Goal: Task Accomplishment & Management: Use online tool/utility

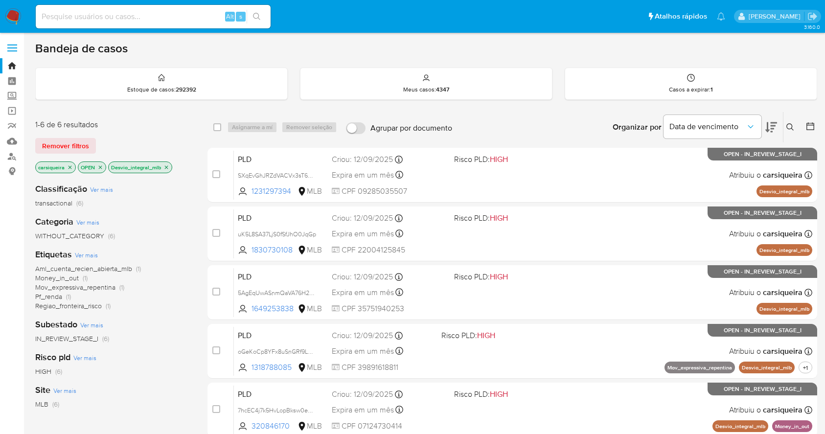
scroll to position [122, 0]
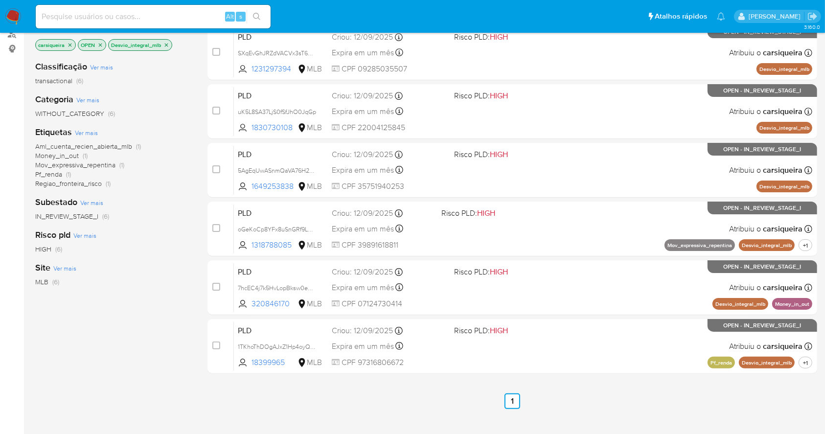
drag, startPoint x: 0, startPoint y: 0, endPoint x: 10, endPoint y: 14, distance: 16.8
click at [10, 14] on img at bounding box center [13, 16] width 17 height 17
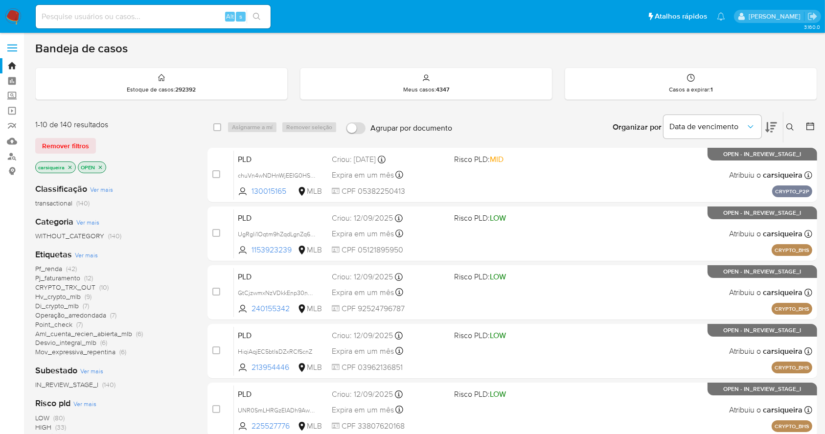
click at [86, 22] on input at bounding box center [153, 16] width 235 height 13
paste input "CpWfyiMVCu4iznypuzBjLxcG"
type input "CpWfyiMVCu4iznypuzBjLxcG"
click at [251, 12] on button "search-icon" at bounding box center [257, 17] width 20 height 14
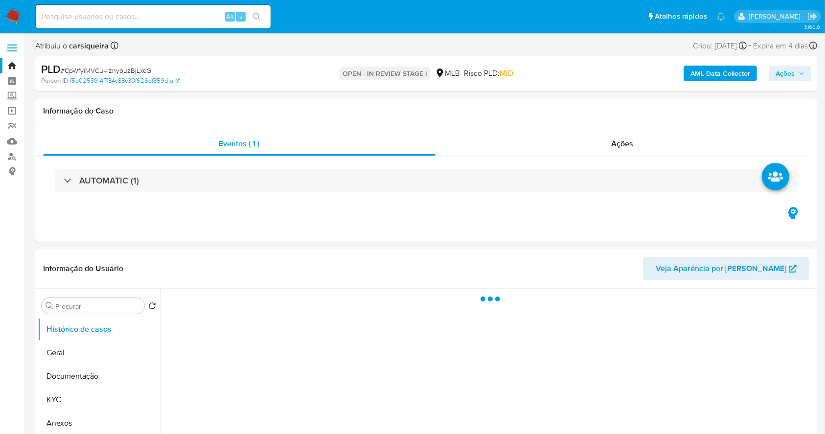
select select "10"
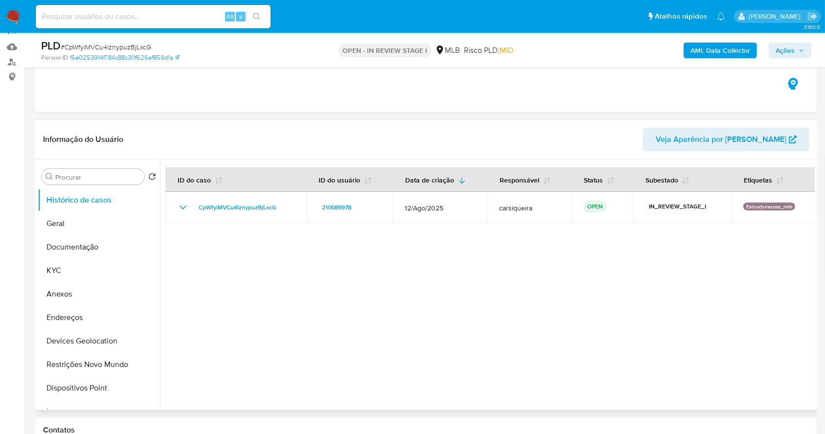
scroll to position [196, 0]
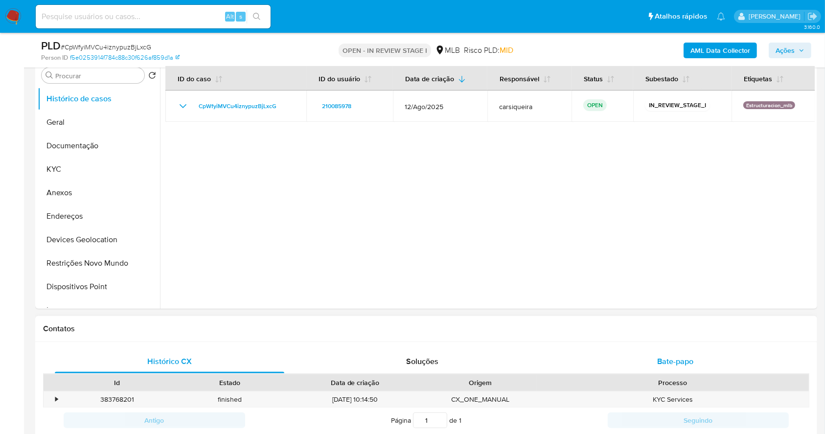
click at [671, 354] on div "Bate-papo" at bounding box center [675, 361] width 229 height 23
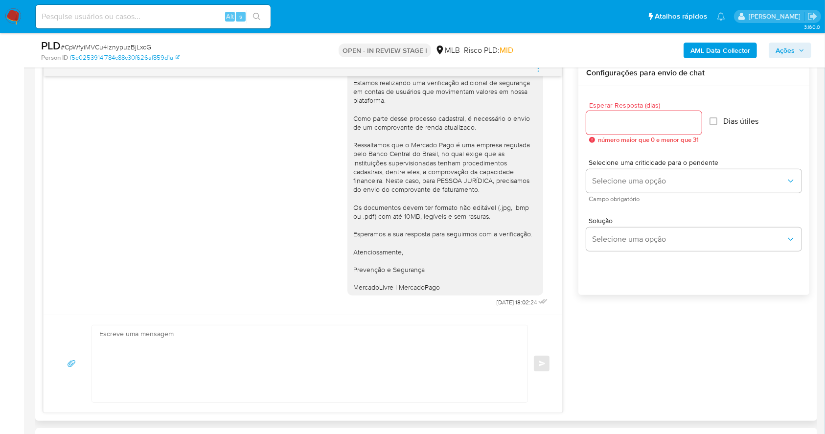
scroll to position [522, 0]
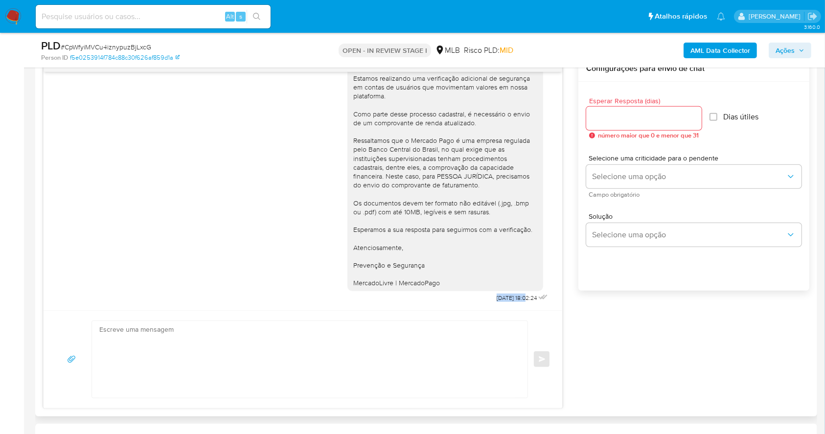
drag, startPoint x: 472, startPoint y: 297, endPoint x: 505, endPoint y: 300, distance: 33.4
click at [505, 300] on div "Olá, Estamos realizando uma verificação adicional de segurança em contas de usu…" at bounding box center [448, 176] width 203 height 260
copy span "16/09/2025"
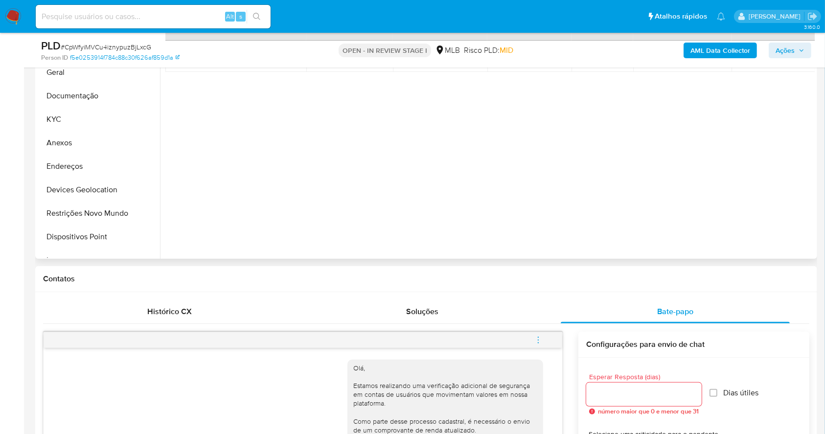
scroll to position [0, 0]
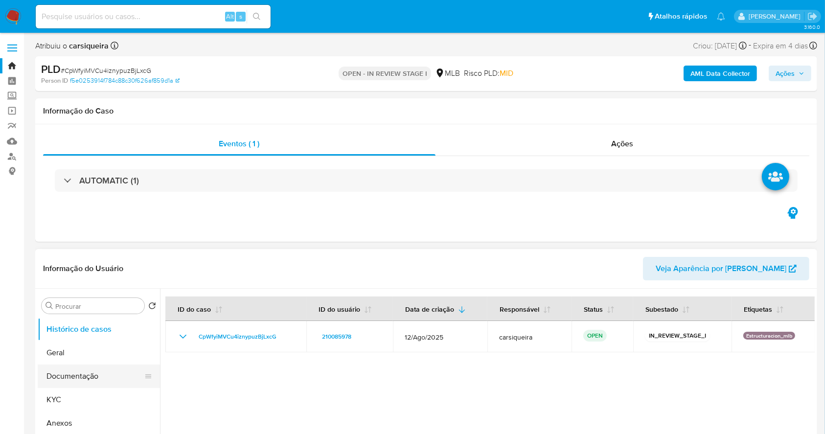
click at [79, 368] on button "Documentação" at bounding box center [95, 376] width 114 height 23
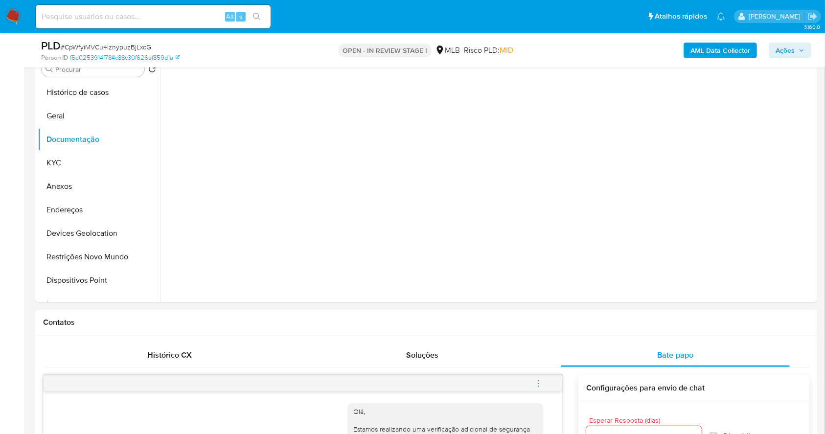
scroll to position [204, 0]
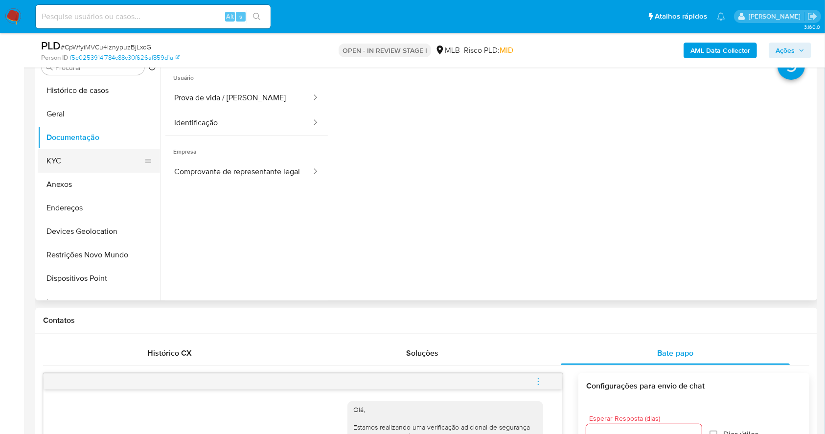
click at [67, 164] on button "KYC" at bounding box center [95, 160] width 114 height 23
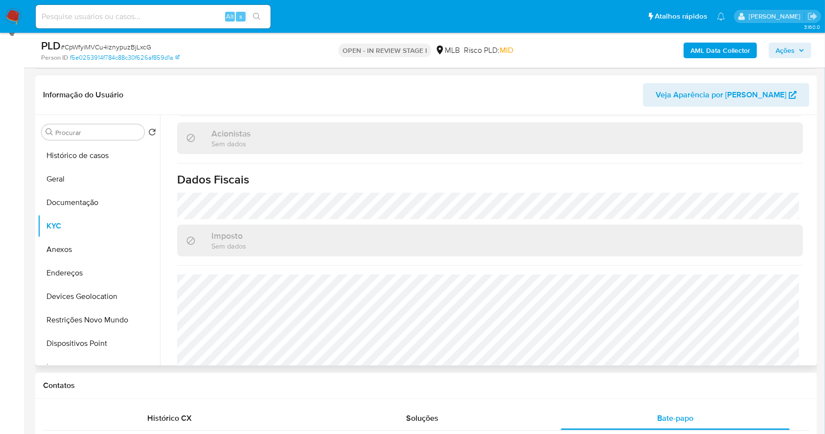
scroll to position [0, 0]
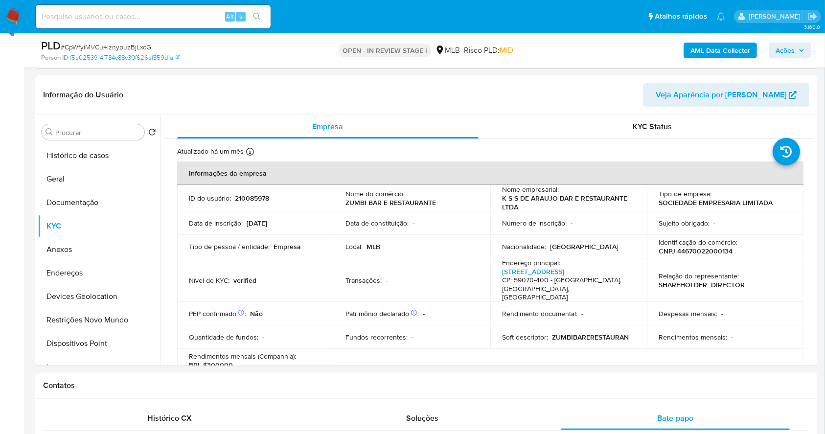
click at [710, 45] on b "AML Data Collector" at bounding box center [720, 51] width 60 height 16
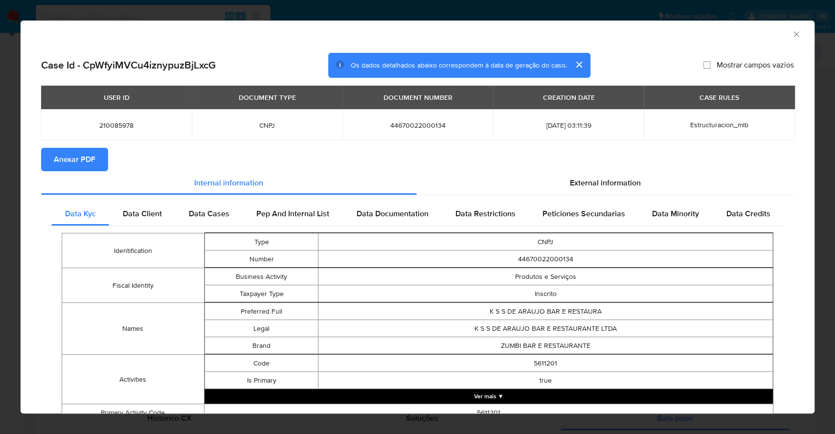
click at [78, 159] on span "Anexar PDF" at bounding box center [75, 160] width 42 height 22
click at [0, 206] on div "AML Data Collector Case Id - CpWfyiMVCu4iznypuzBjLxcG Os dados detalhados abaix…" at bounding box center [417, 217] width 835 height 434
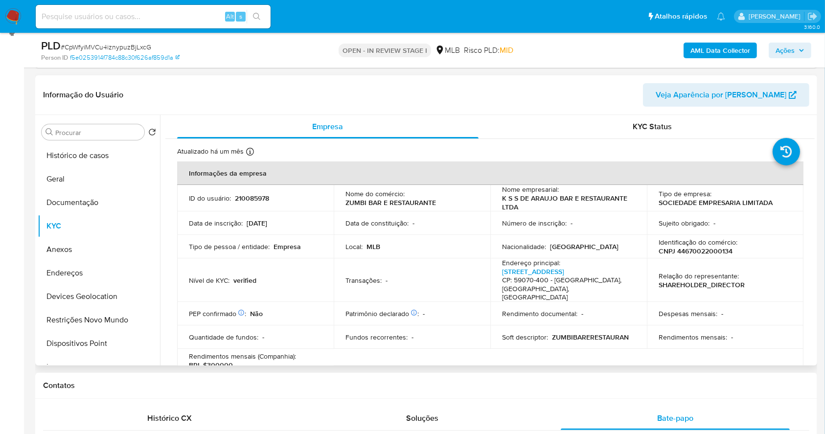
click at [709, 247] on p "CNPJ 44670022000134" at bounding box center [696, 251] width 74 height 9
copy p "44670022000134"
click at [707, 254] on p "CNPJ 44670022000134" at bounding box center [696, 251] width 74 height 9
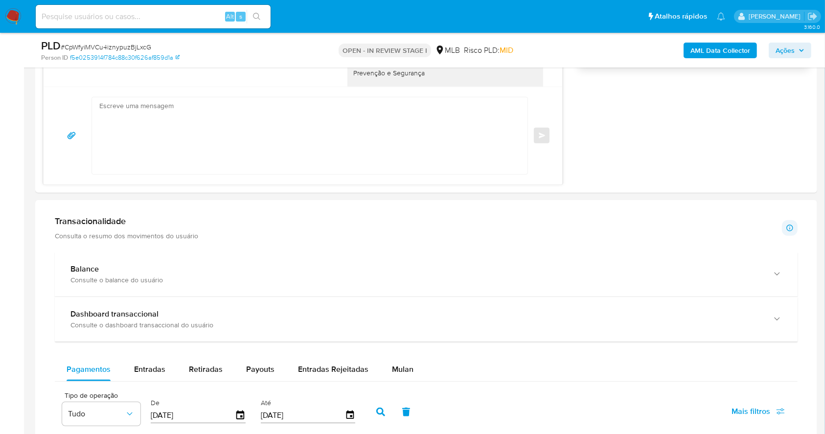
scroll to position [781, 0]
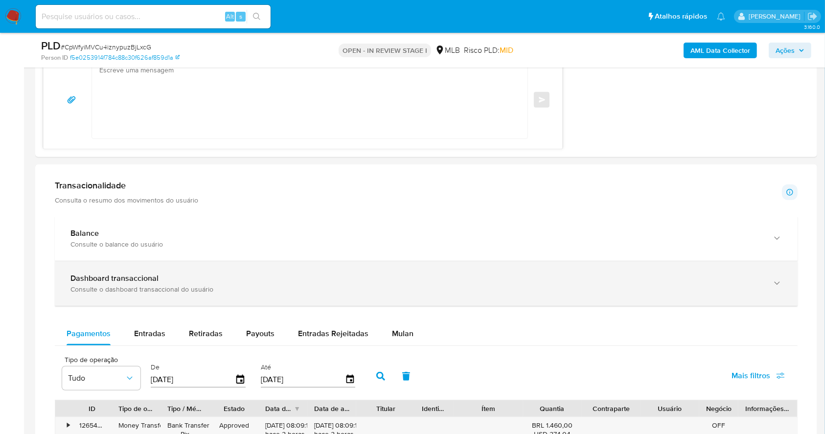
click at [211, 285] on div "Consulte o dashboard transaccional do usuário" at bounding box center [416, 289] width 692 height 9
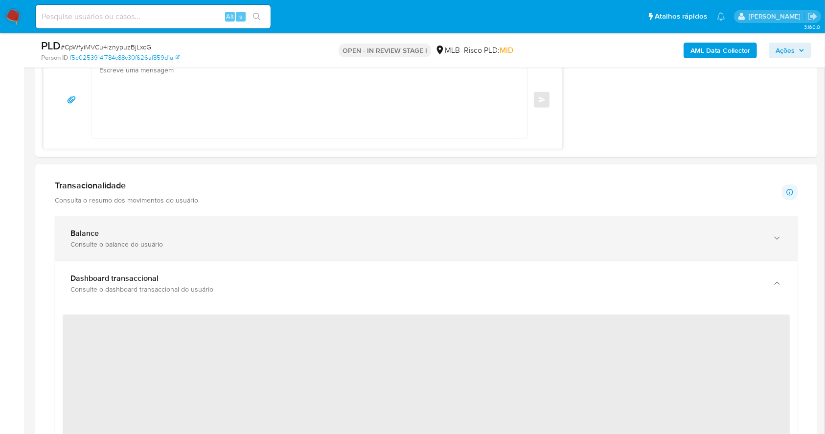
click at [232, 243] on div "Consulte o balance do usuário" at bounding box center [416, 244] width 692 height 9
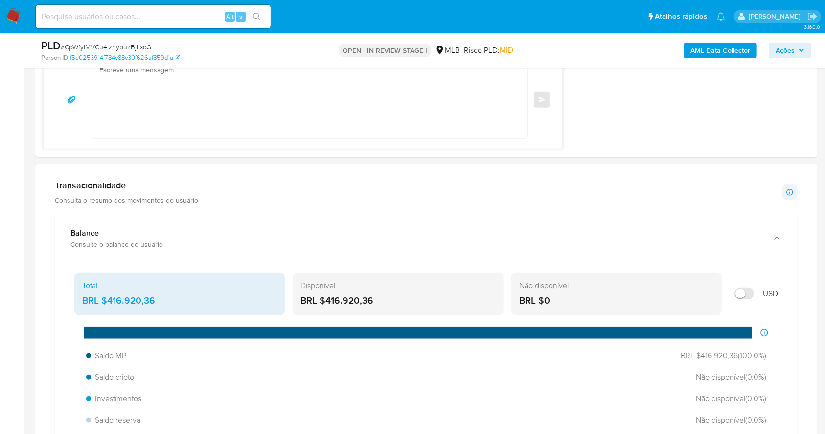
scroll to position [846, 0]
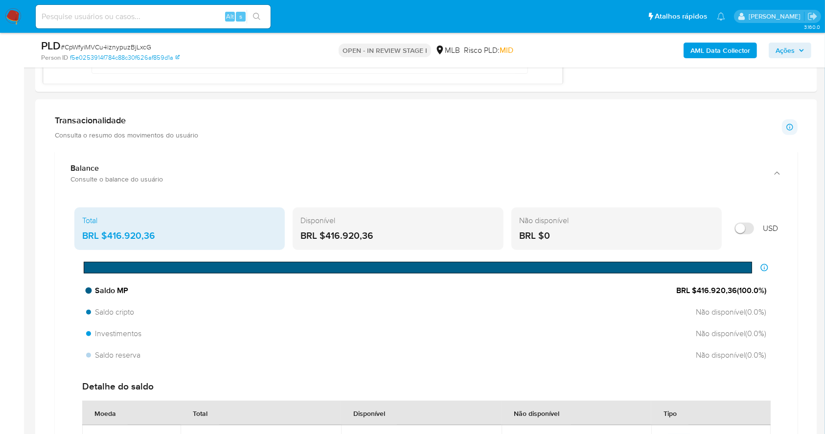
drag, startPoint x: 735, startPoint y: 292, endPoint x: 702, endPoint y: 290, distance: 33.8
click at [697, 292] on span "BRL $416.920,36 ( 100.0 %)" at bounding box center [721, 290] width 90 height 11
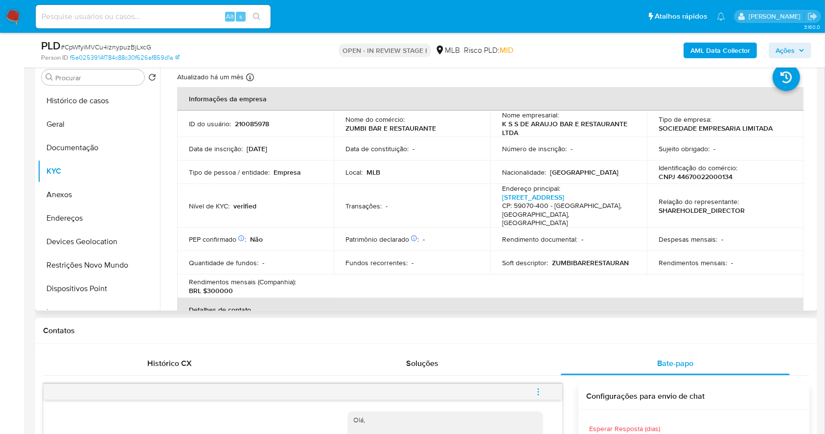
scroll to position [0, 0]
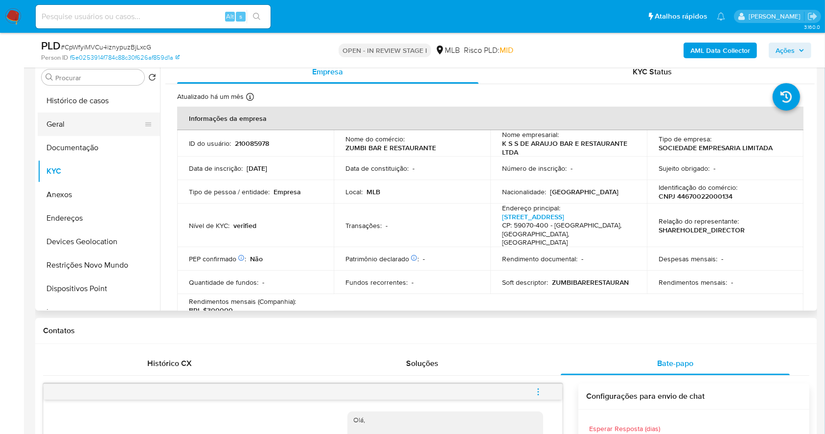
click at [95, 131] on button "Geral" at bounding box center [95, 124] width 114 height 23
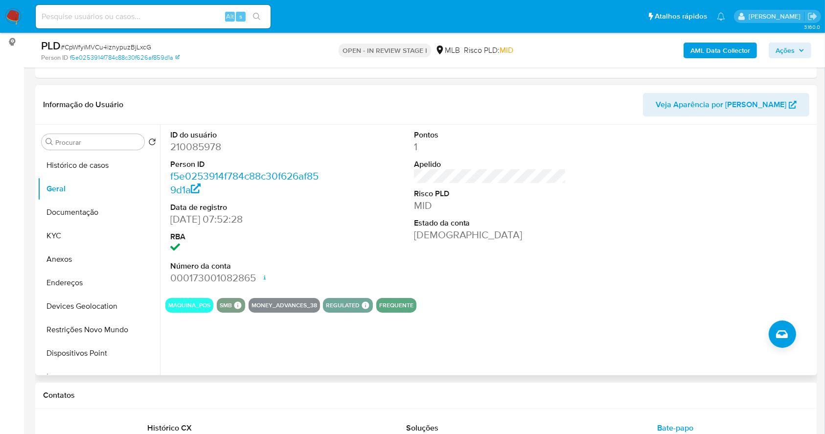
scroll to position [129, 0]
click at [326, 216] on div "ID do usuário 210085978 Person ID f5e0253914f784c88c30f626af859d1a Data de regi…" at bounding box center [246, 207] width 162 height 165
click at [82, 228] on button "KYC" at bounding box center [95, 236] width 114 height 23
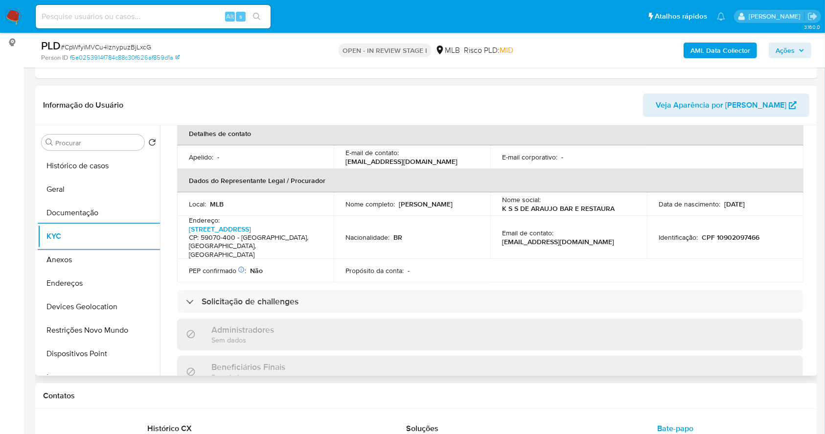
scroll to position [613, 0]
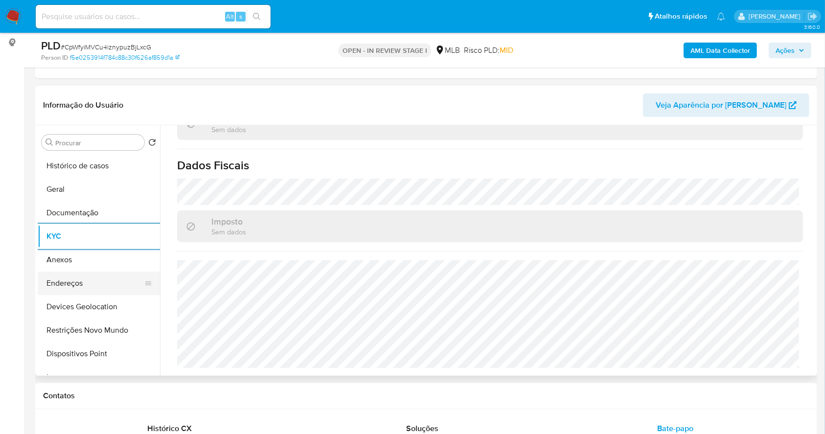
click at [96, 277] on button "Endereços" at bounding box center [95, 283] width 114 height 23
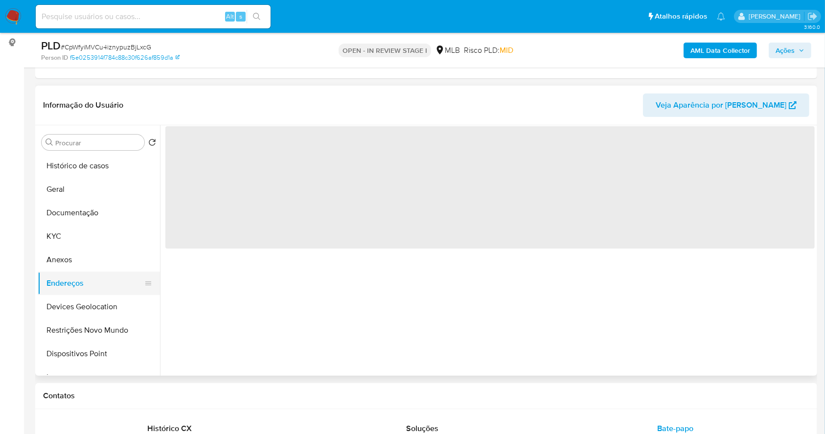
scroll to position [0, 0]
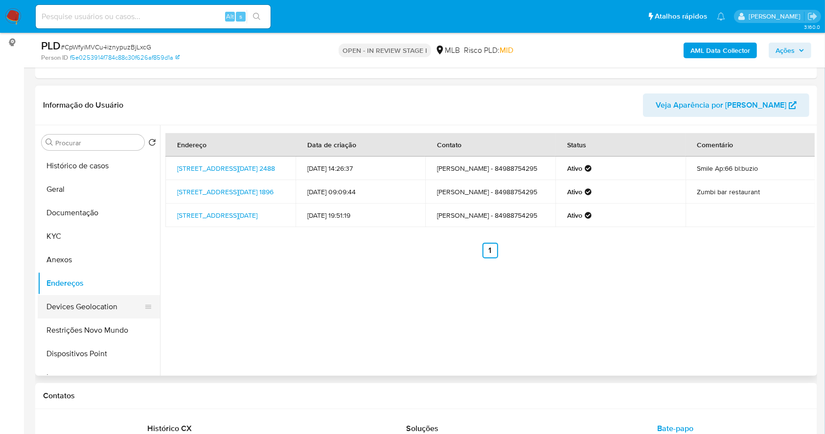
click at [119, 306] on button "Devices Geolocation" at bounding box center [95, 306] width 114 height 23
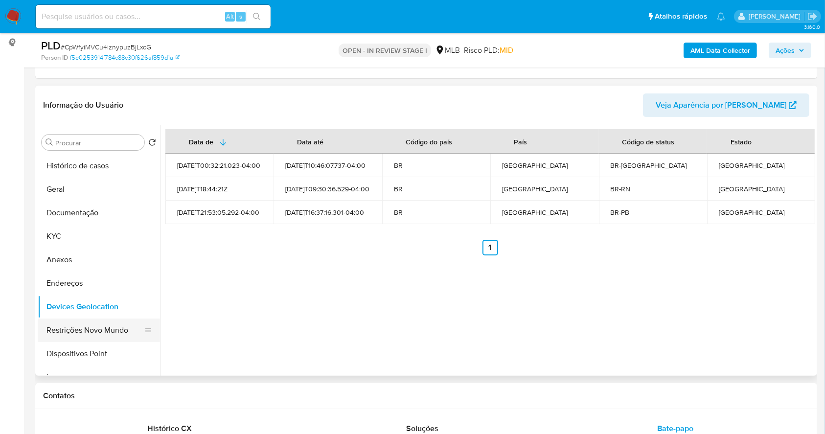
click at [98, 335] on button "Restrições Novo Mundo" at bounding box center [95, 330] width 114 height 23
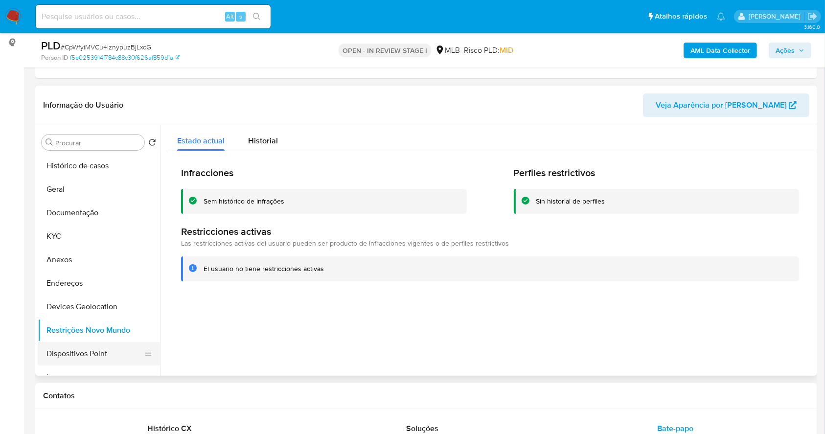
click at [95, 351] on button "Dispositivos Point" at bounding box center [95, 353] width 114 height 23
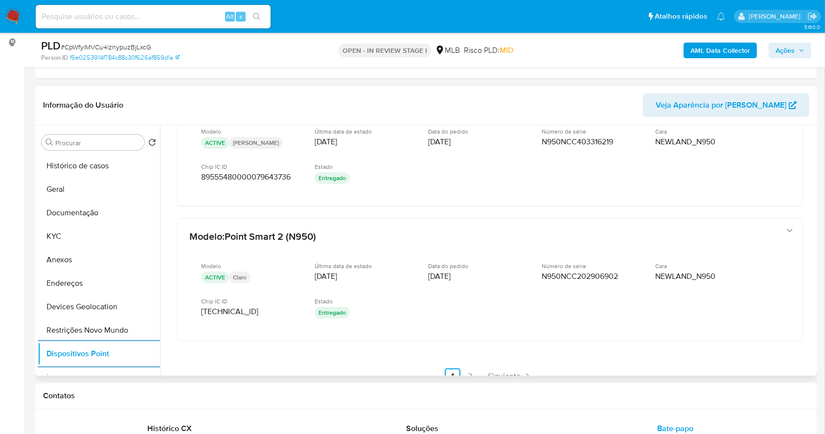
scroll to position [481, 0]
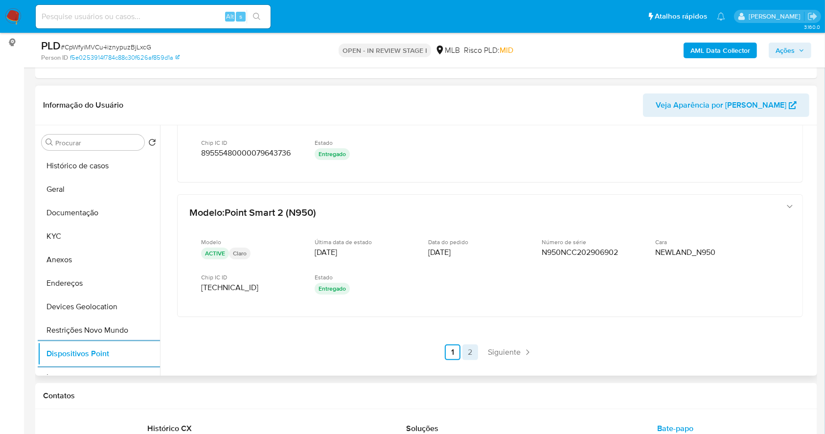
click at [467, 352] on link "2" at bounding box center [470, 352] width 16 height 16
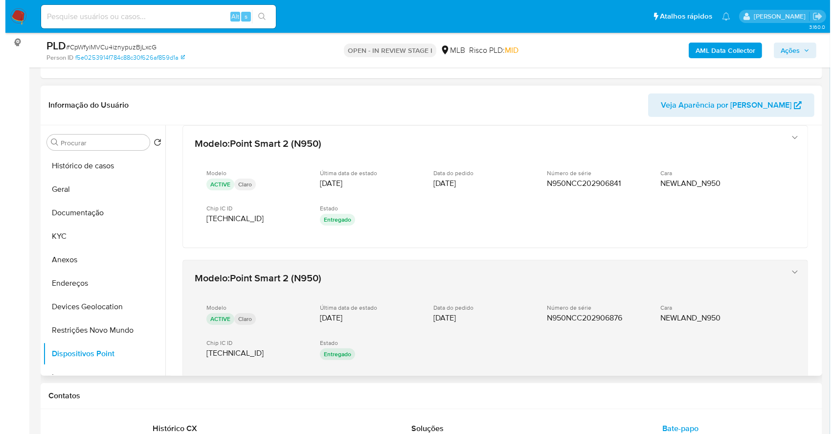
scroll to position [0, 0]
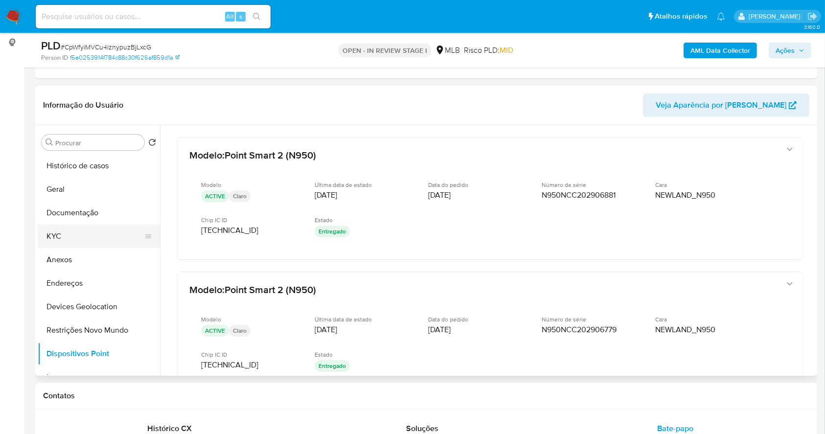
click at [75, 238] on button "KYC" at bounding box center [95, 236] width 114 height 23
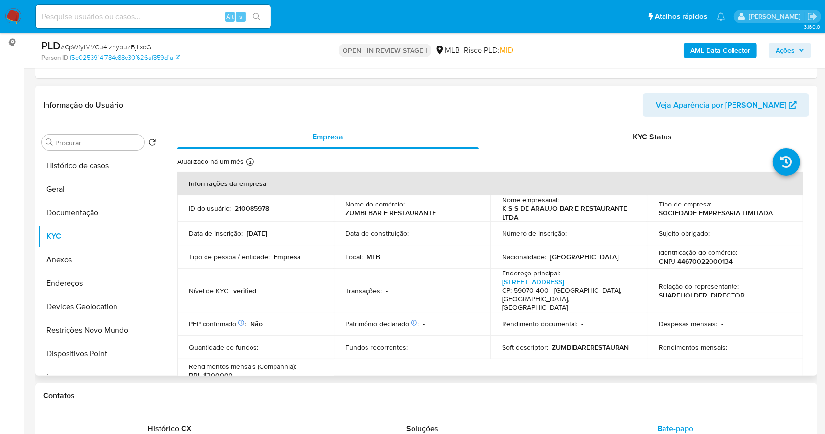
click at [715, 263] on p "CNPJ 44670022000134" at bounding box center [696, 261] width 74 height 9
copy p "44670022000134"
click at [790, 48] on span "Ações" at bounding box center [784, 51] width 19 height 16
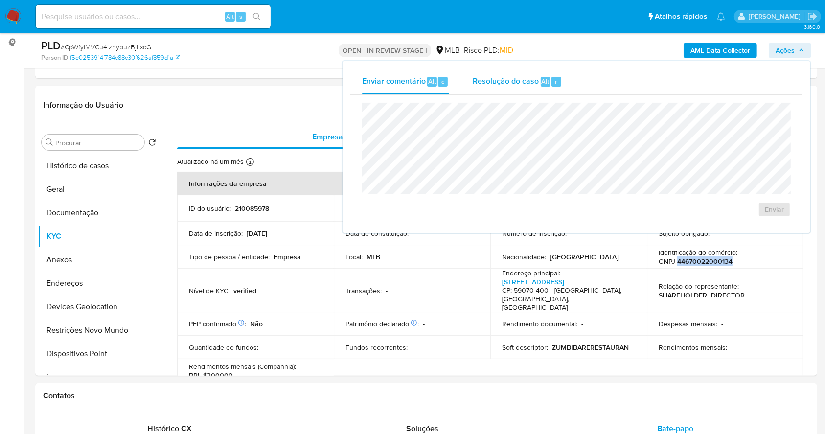
click at [515, 83] on span "Resolução do caso" at bounding box center [506, 80] width 66 height 11
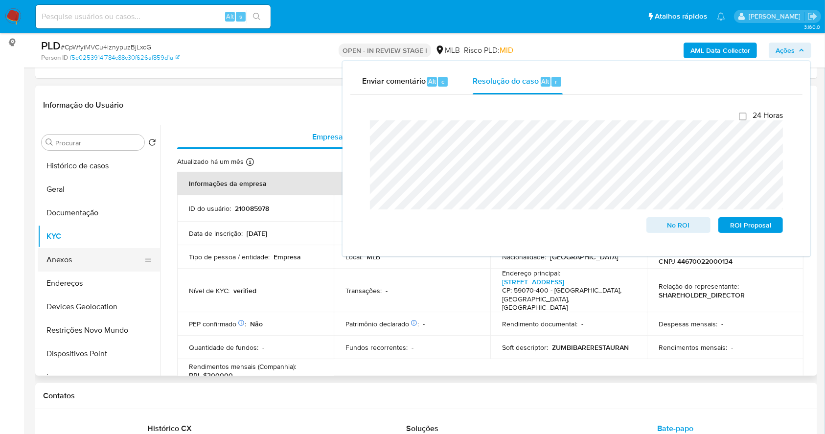
click at [80, 257] on button "Anexos" at bounding box center [95, 259] width 114 height 23
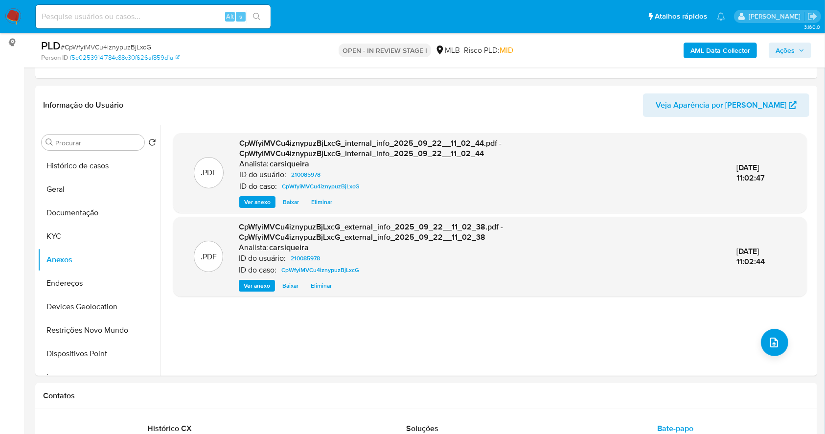
click at [94, 42] on span "# CpWfyiMVCu4iznypuzBjLxcG" at bounding box center [106, 47] width 91 height 10
copy span "CpWfyiMVCu4iznypuzBjLxcG"
click at [783, 53] on span "Ações" at bounding box center [784, 51] width 19 height 16
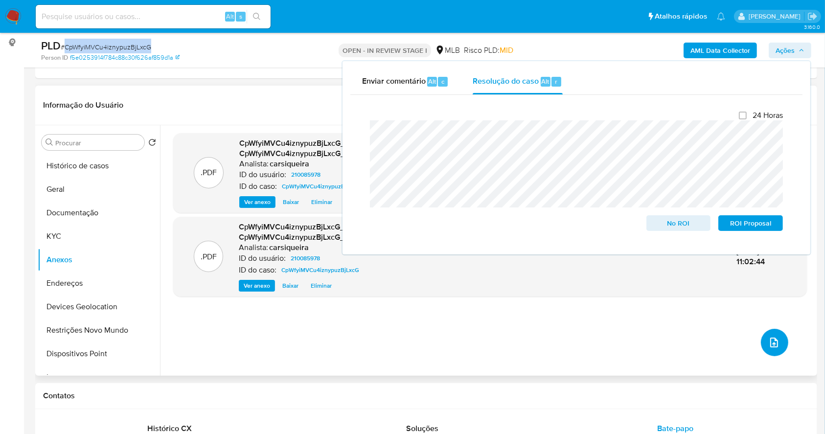
click at [771, 340] on icon "upload-file" at bounding box center [774, 343] width 12 height 12
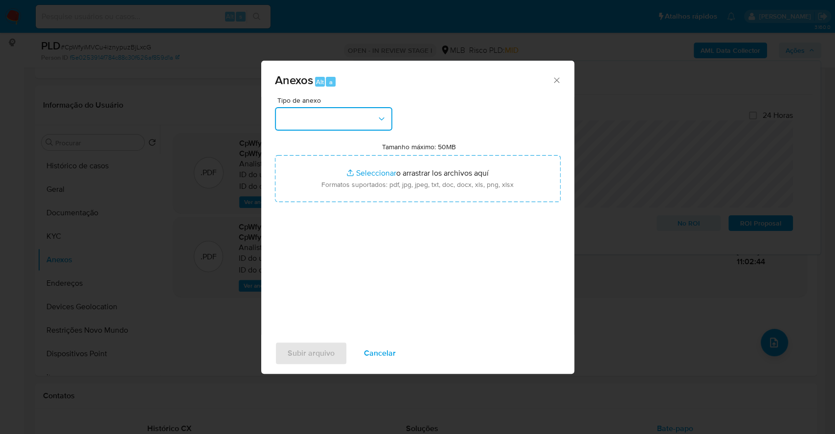
click at [350, 118] on button "button" at bounding box center [333, 118] width 117 height 23
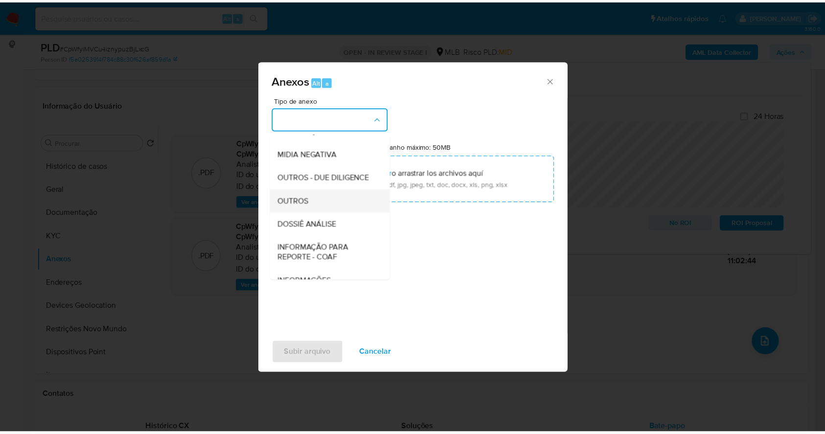
scroll to position [150, 0]
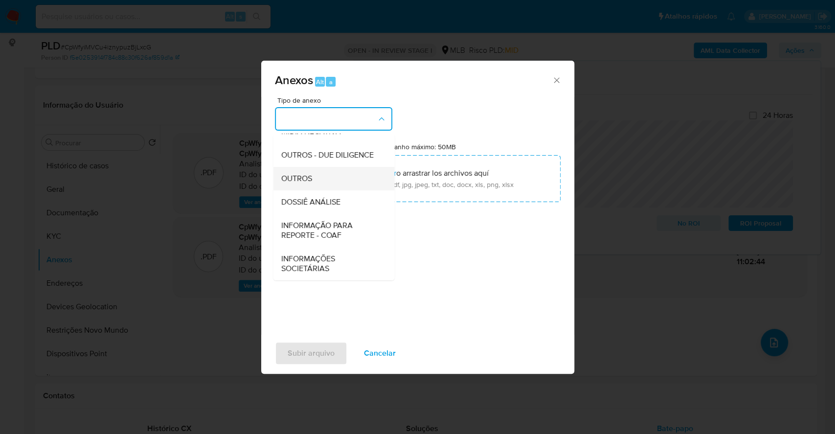
click at [317, 178] on div "OUTROS" at bounding box center [331, 178] width 100 height 23
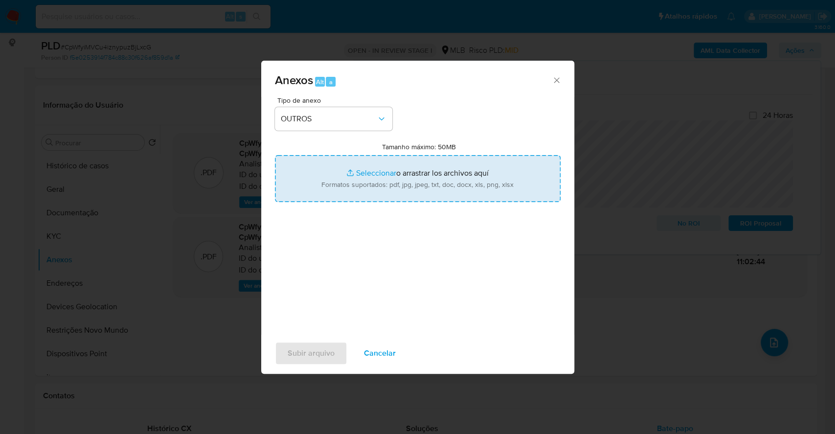
click at [360, 174] on input "Tamanho máximo: 50MB Seleccionar archivos" at bounding box center [418, 178] width 286 height 47
type input "C:\fakepath\Mulan 210085978_2025_09_22_09_22_58.xlsx"
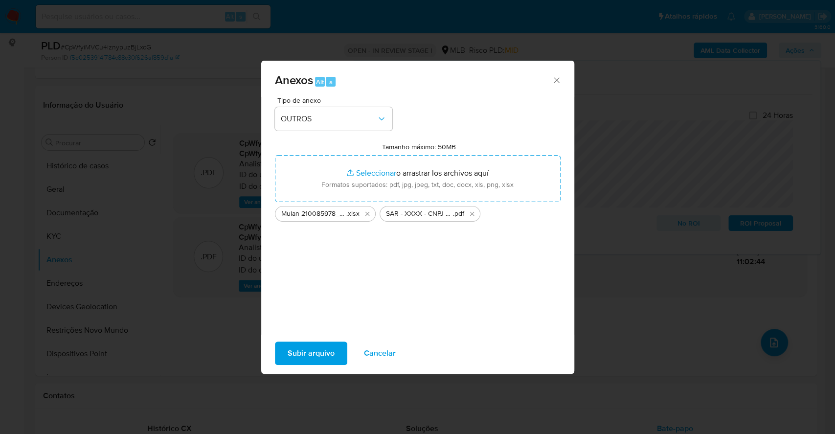
click at [306, 355] on span "Subir arquivo" at bounding box center [311, 353] width 47 height 22
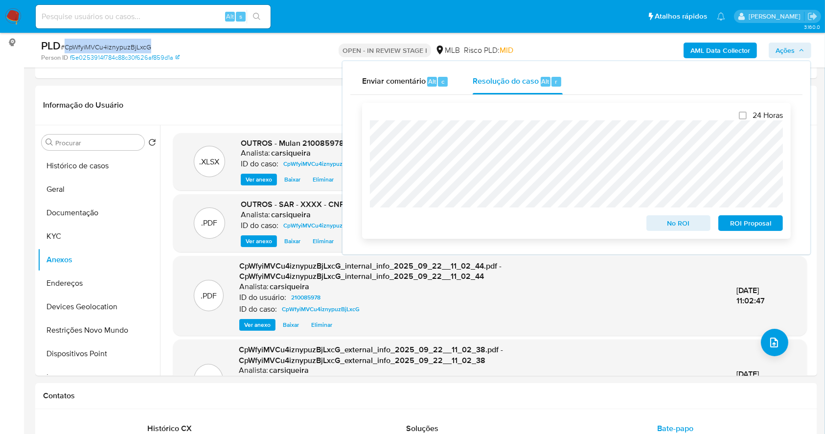
click at [744, 226] on span "ROI Proposal" at bounding box center [750, 223] width 51 height 14
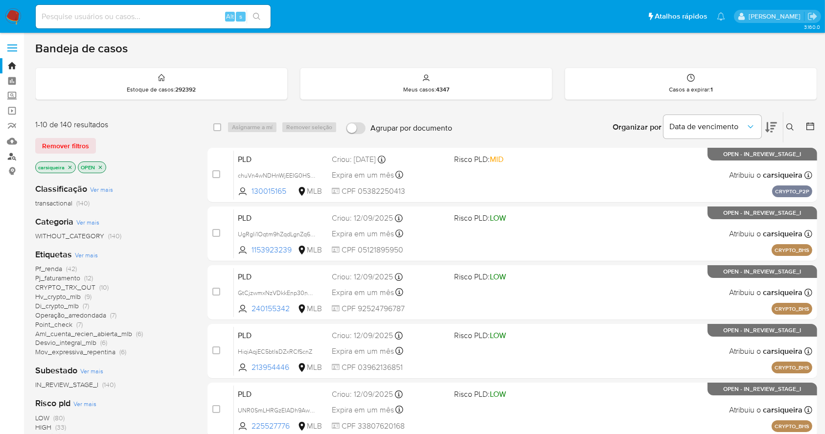
click at [10, 154] on link "Localizador de pessoas" at bounding box center [58, 156] width 116 height 15
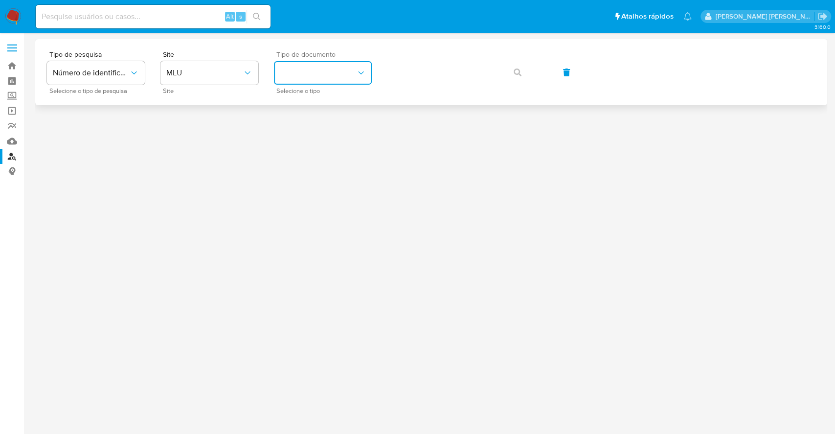
click at [316, 73] on button "identificationType" at bounding box center [323, 72] width 98 height 23
click at [196, 76] on span "MLU" at bounding box center [204, 73] width 76 height 10
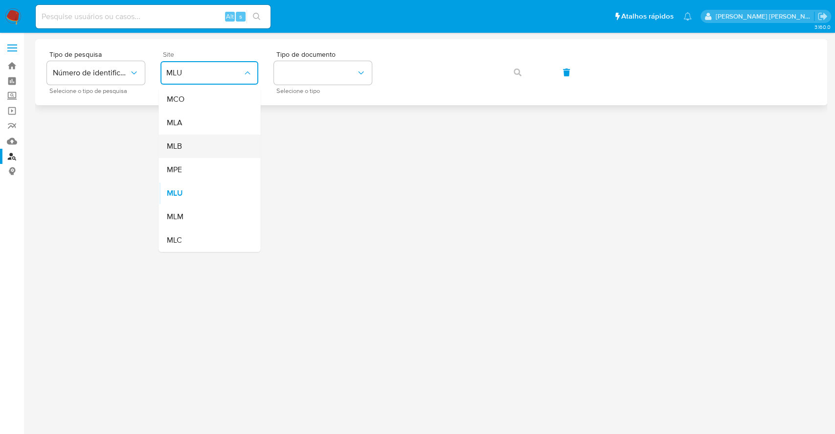
click at [215, 144] on div "MLB" at bounding box center [206, 146] width 80 height 23
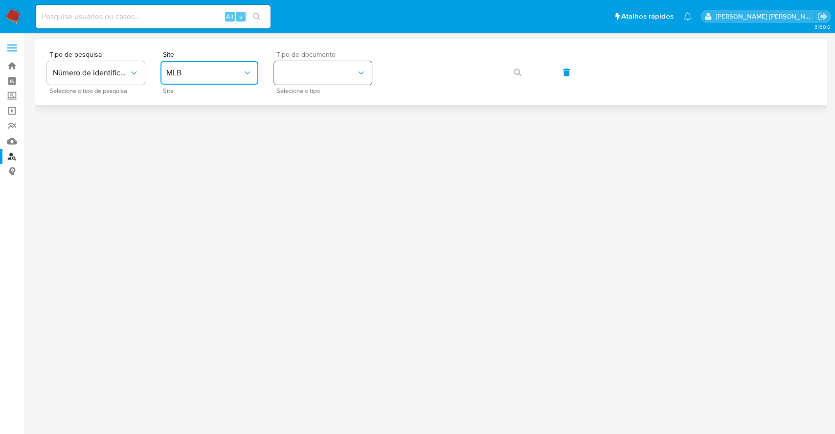
click at [278, 72] on button "identificationType" at bounding box center [323, 72] width 98 height 23
click at [325, 126] on div "CPF CPF" at bounding box center [320, 137] width 80 height 33
click at [522, 67] on button "button" at bounding box center [517, 72] width 33 height 23
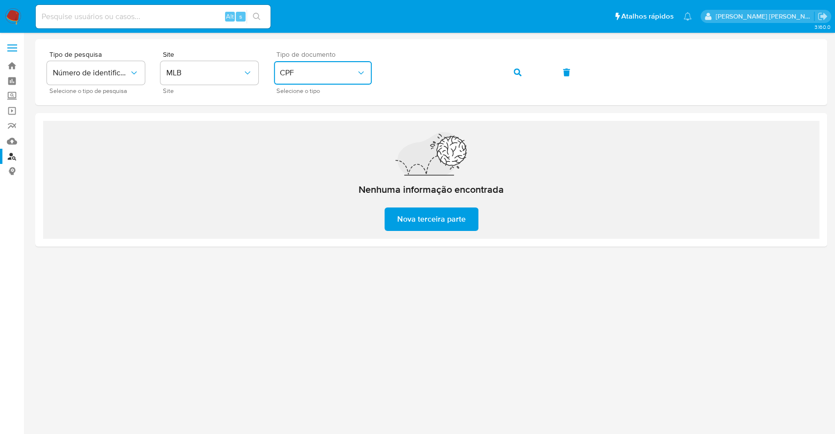
click at [297, 77] on span "CPF" at bounding box center [318, 73] width 76 height 10
click at [312, 91] on div "CNPJ CNPJ" at bounding box center [320, 104] width 80 height 33
click at [506, 75] on button "button" at bounding box center [517, 72] width 33 height 23
click at [512, 80] on button "button" at bounding box center [517, 72] width 33 height 23
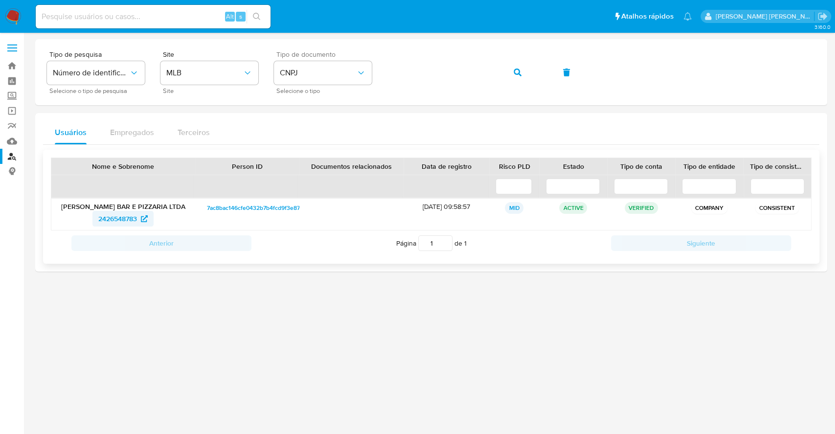
click at [126, 216] on span "2426548783" at bounding box center [117, 219] width 39 height 16
click at [508, 67] on button "button" at bounding box center [517, 72] width 33 height 23
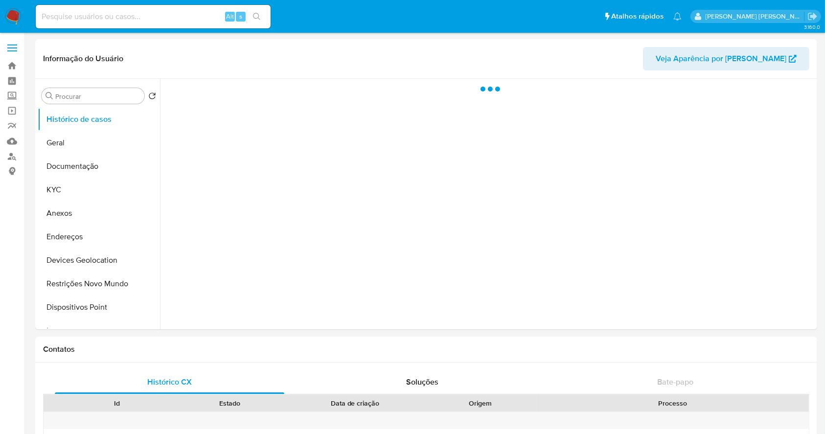
select select "10"
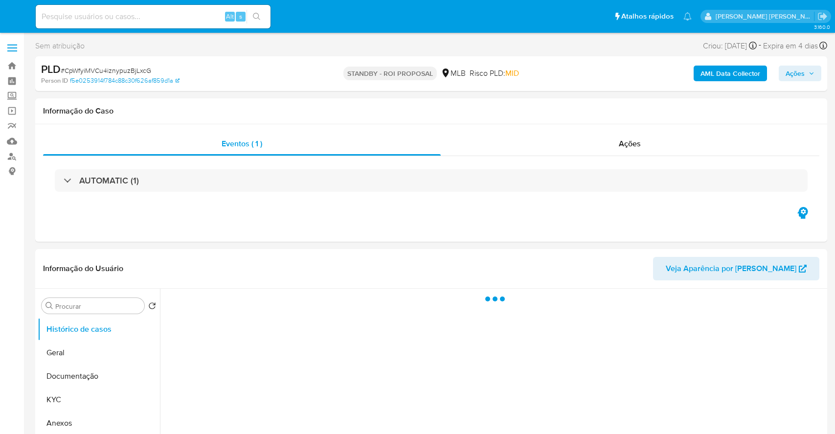
select select "10"
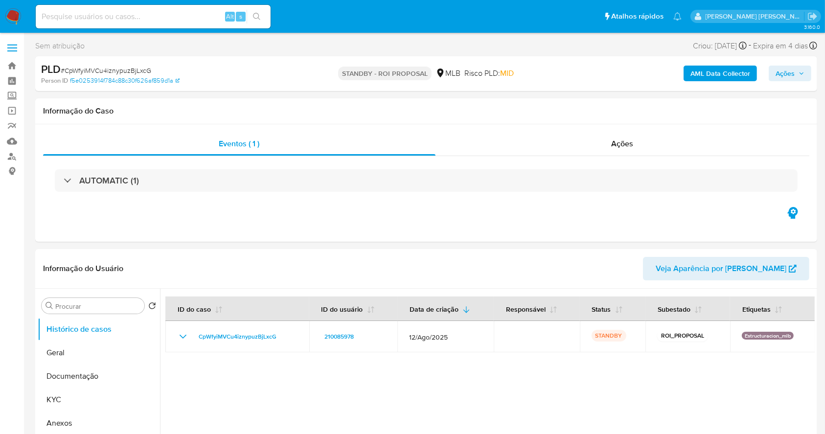
click at [9, 14] on img at bounding box center [13, 16] width 17 height 17
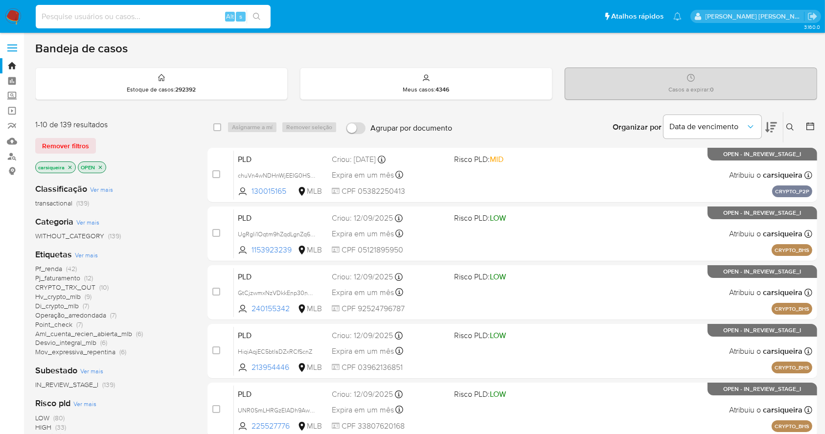
click at [129, 16] on input at bounding box center [153, 16] width 235 height 13
paste input "ojvjcHHXhHPYpT3RhhXTurVi"
type input "ojvjcHHXhHPYpT3RhhXTurVi"
click at [258, 10] on button "search-icon" at bounding box center [257, 17] width 20 height 14
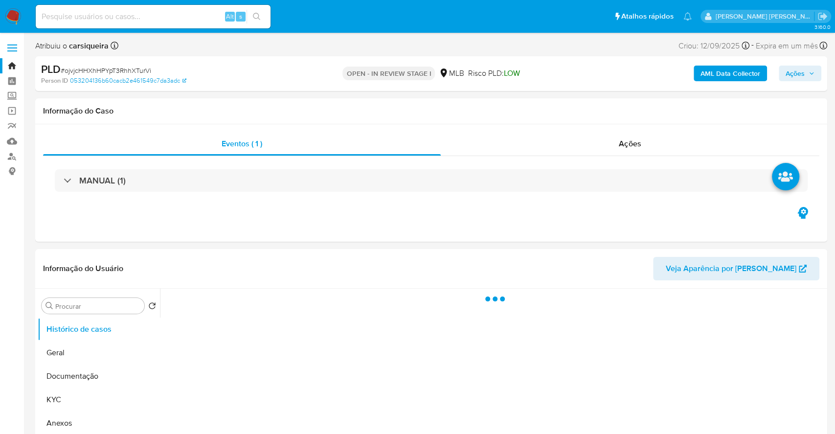
select select "10"
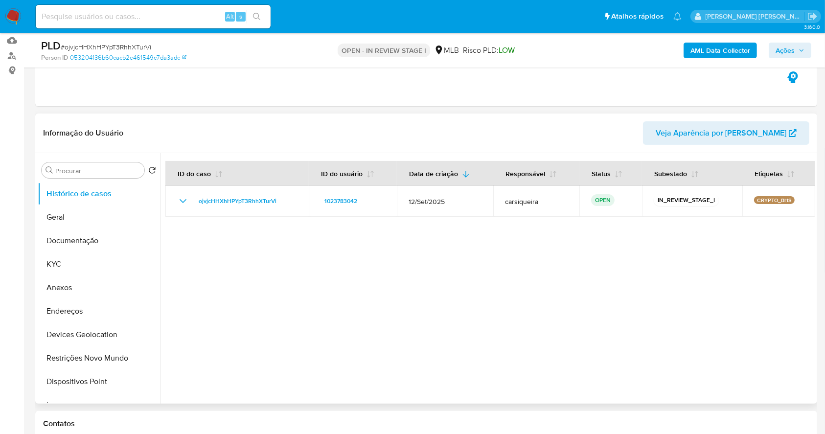
scroll to position [130, 0]
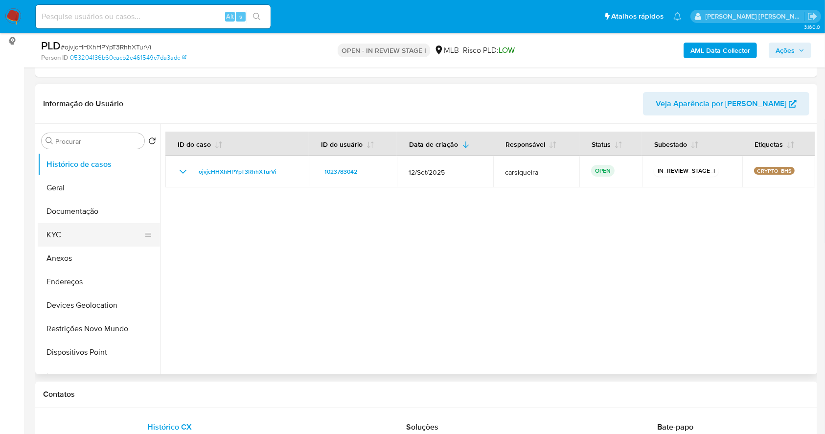
click at [82, 231] on button "KYC" at bounding box center [95, 234] width 114 height 23
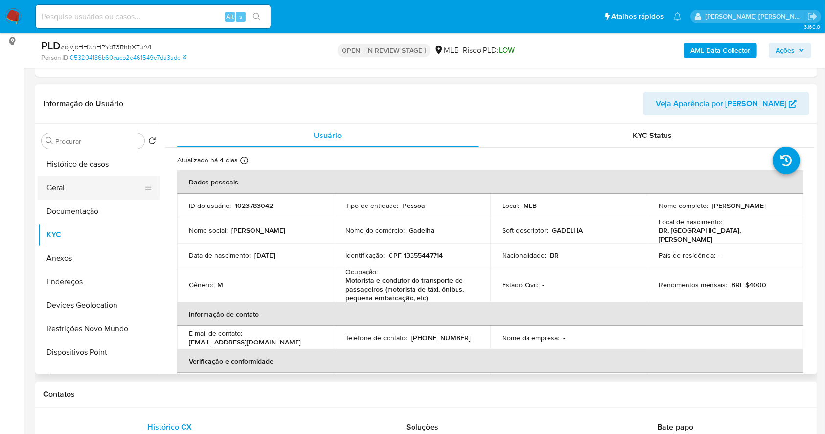
click at [89, 186] on button "Geral" at bounding box center [95, 187] width 114 height 23
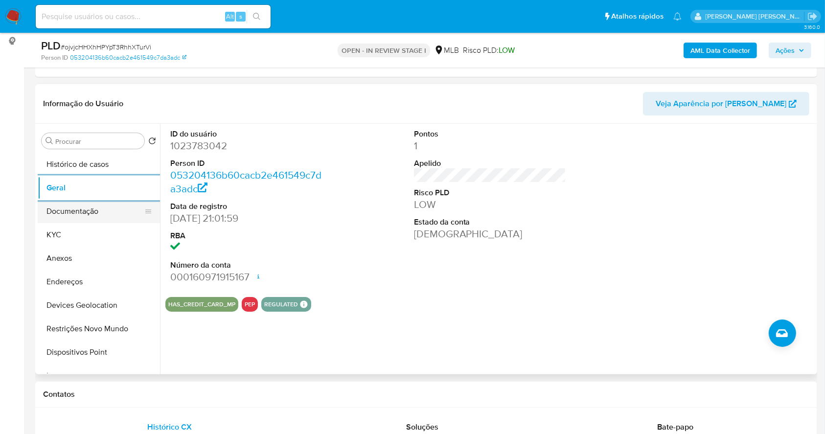
click at [86, 202] on button "Documentação" at bounding box center [95, 211] width 114 height 23
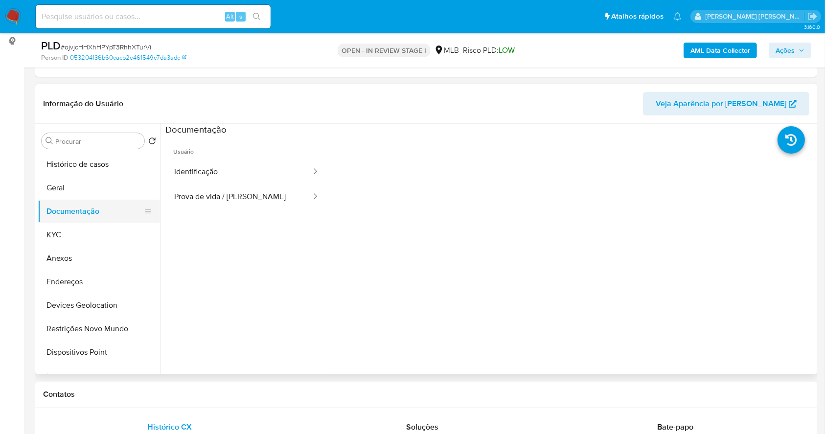
click at [65, 219] on button "Documentação" at bounding box center [95, 211] width 114 height 23
click at [56, 237] on button "KYC" at bounding box center [95, 234] width 114 height 23
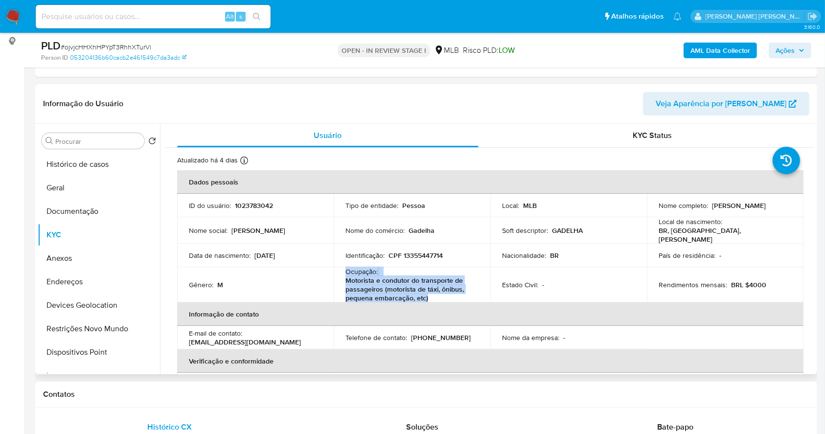
drag, startPoint x: 346, startPoint y: 268, endPoint x: 441, endPoint y: 294, distance: 99.0
click at [441, 294] on div "Ocupação : Motorista e condutor do transporte de passageiros (motorista de táxi…" at bounding box center [411, 284] width 133 height 35
copy div "Ocupação : Motorista e condutor do transporte de passageiros (motorista de táxi…"
click at [87, 257] on button "Anexos" at bounding box center [95, 258] width 114 height 23
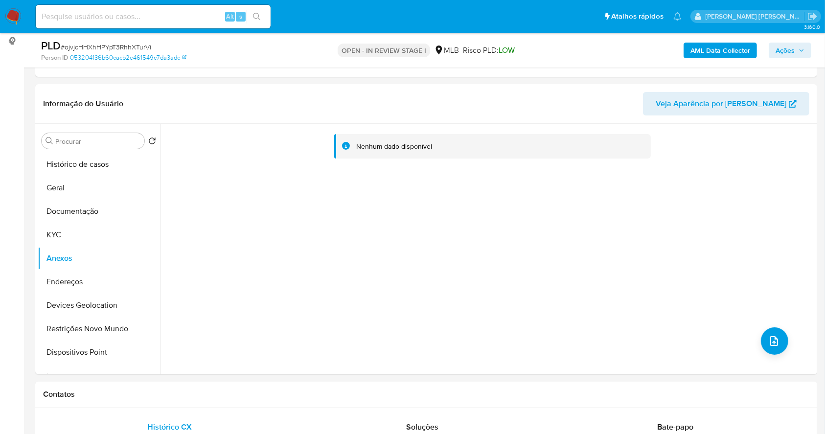
click at [711, 46] on b "AML Data Collector" at bounding box center [720, 51] width 60 height 16
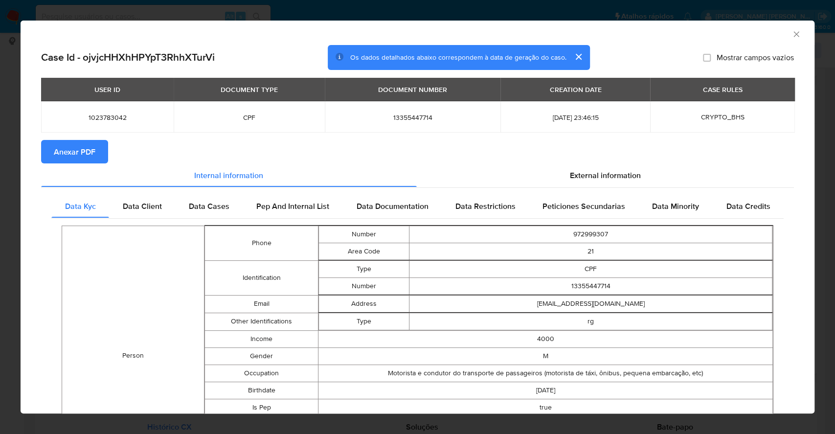
click at [59, 148] on span "Anexar PDF" at bounding box center [75, 152] width 42 height 22
click at [780, 32] on div "AML Data Collector" at bounding box center [409, 32] width 764 height 11
click at [792, 31] on icon "Fechar a janela" at bounding box center [797, 34] width 10 height 10
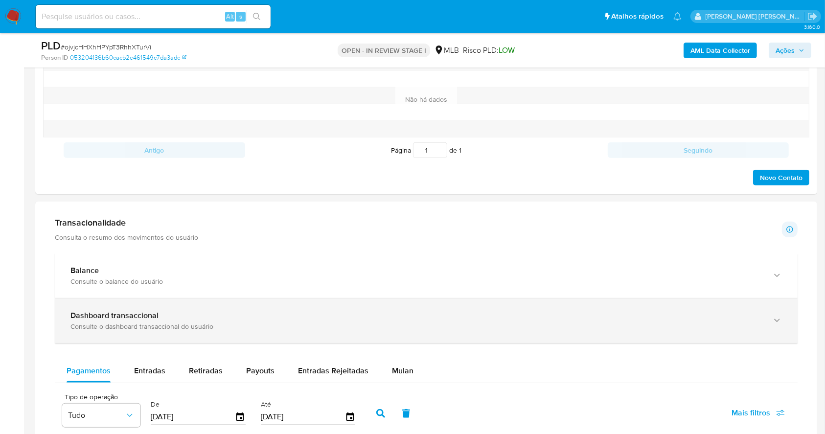
scroll to position [587, 0]
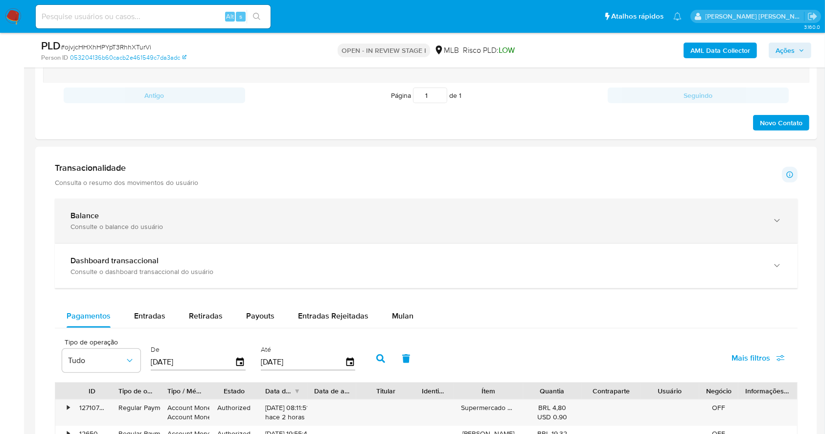
click at [129, 225] on div "Consulte o balance do usuário" at bounding box center [416, 226] width 692 height 9
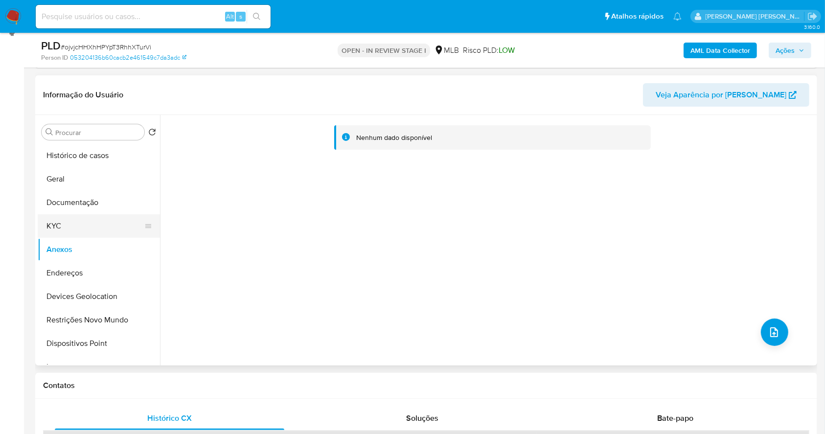
scroll to position [130, 0]
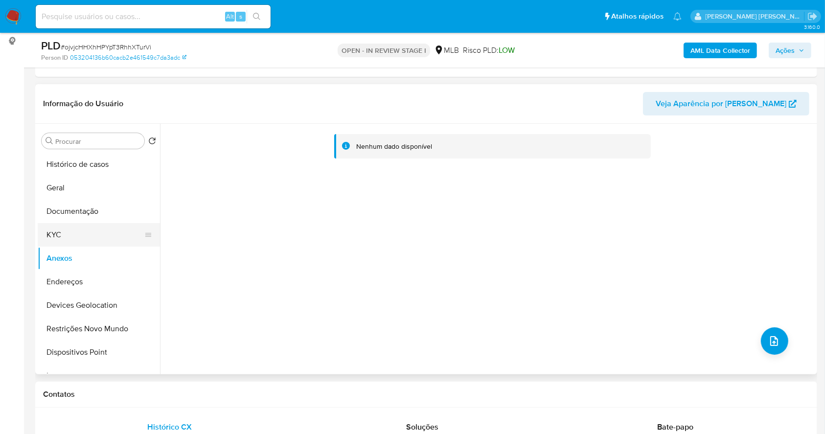
click at [73, 239] on button "KYC" at bounding box center [95, 234] width 114 height 23
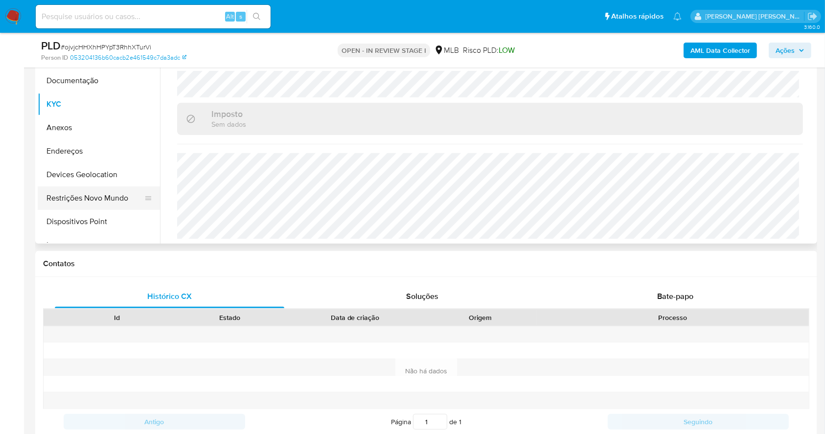
scroll to position [196, 0]
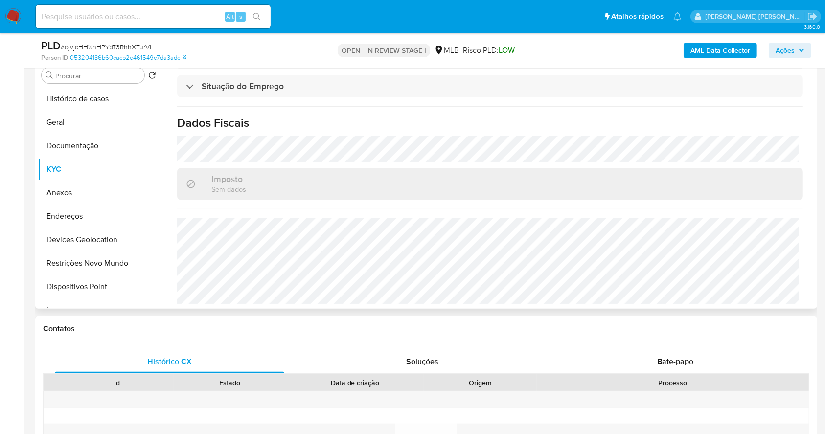
drag, startPoint x: 82, startPoint y: 145, endPoint x: 693, endPoint y: 143, distance: 611.1
click at [80, 143] on button "Documentação" at bounding box center [99, 145] width 122 height 23
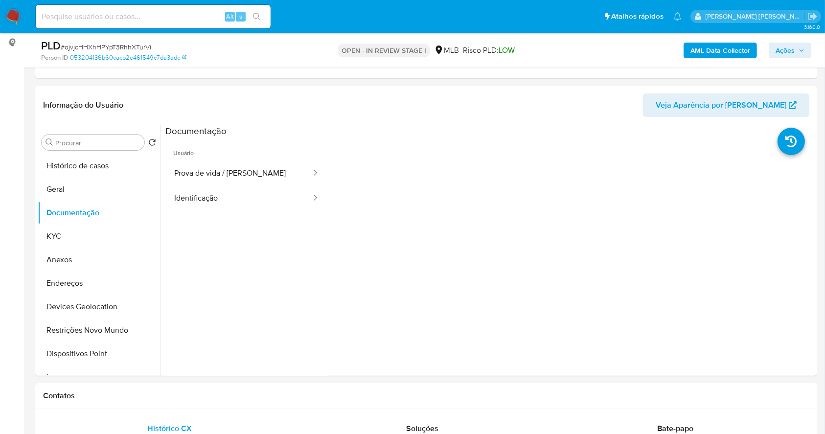
scroll to position [126, 0]
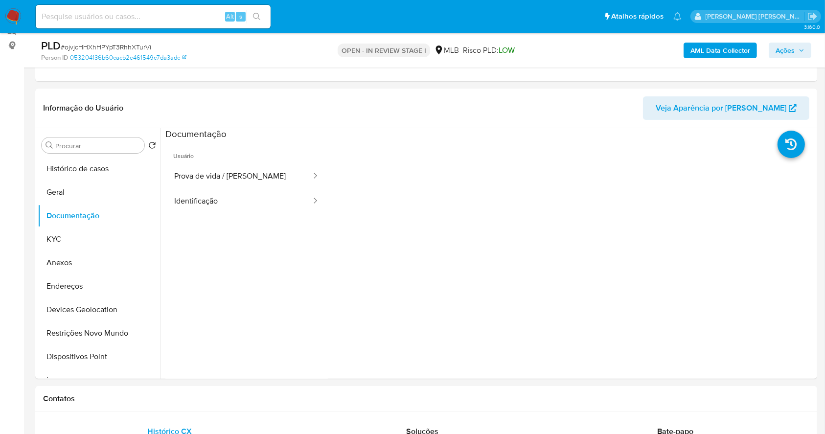
drag, startPoint x: 92, startPoint y: 237, endPoint x: 40, endPoint y: 22, distance: 221.0
click at [91, 237] on button "KYC" at bounding box center [99, 239] width 122 height 23
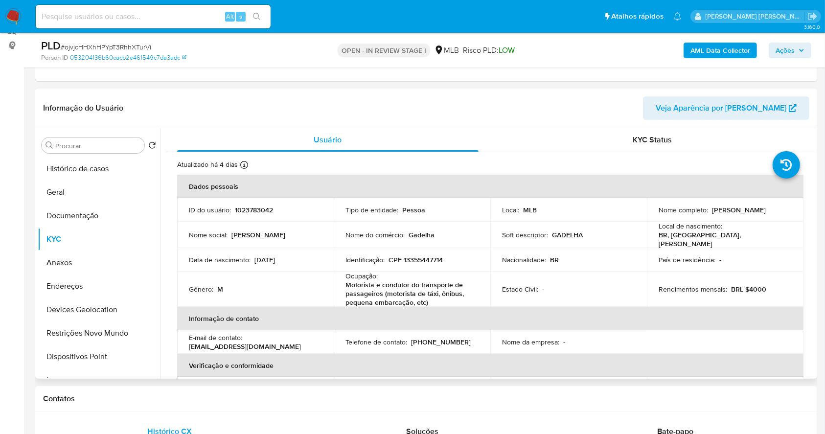
click at [418, 255] on p "CPF 13355447714" at bounding box center [415, 259] width 54 height 9
copy p "13355447714"
click at [81, 192] on button "Geral" at bounding box center [95, 192] width 114 height 23
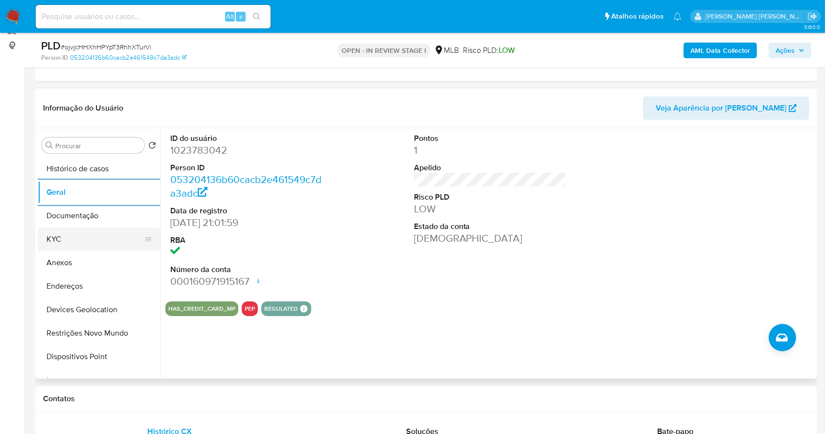
click at [79, 228] on button "KYC" at bounding box center [95, 239] width 114 height 23
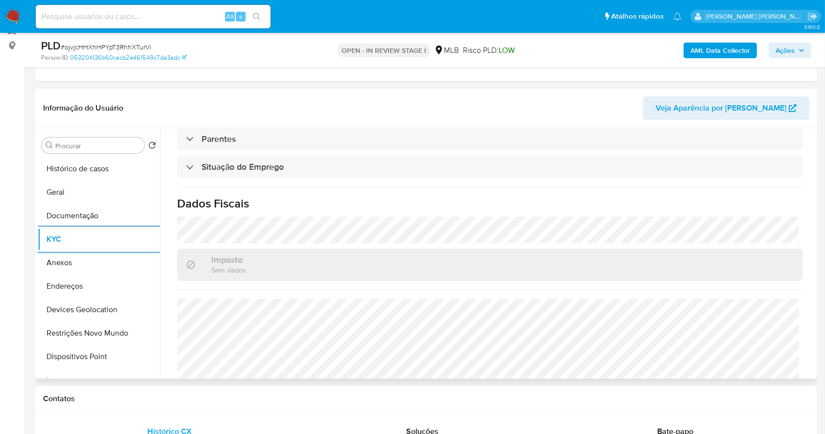
scroll to position [428, 0]
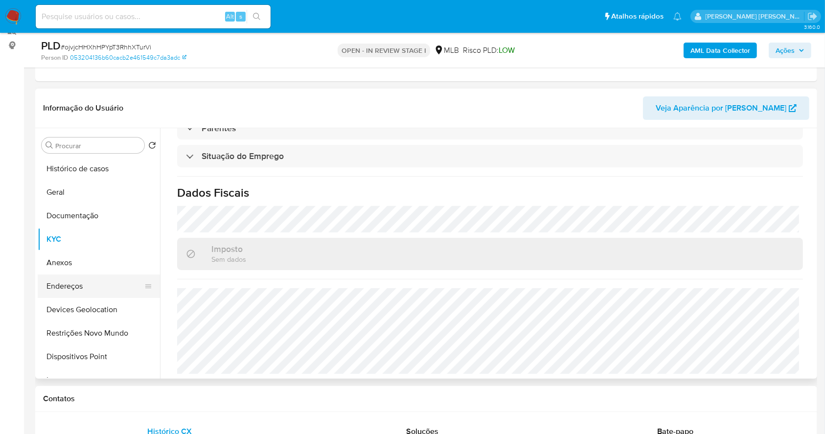
click at [88, 284] on button "Endereços" at bounding box center [95, 285] width 114 height 23
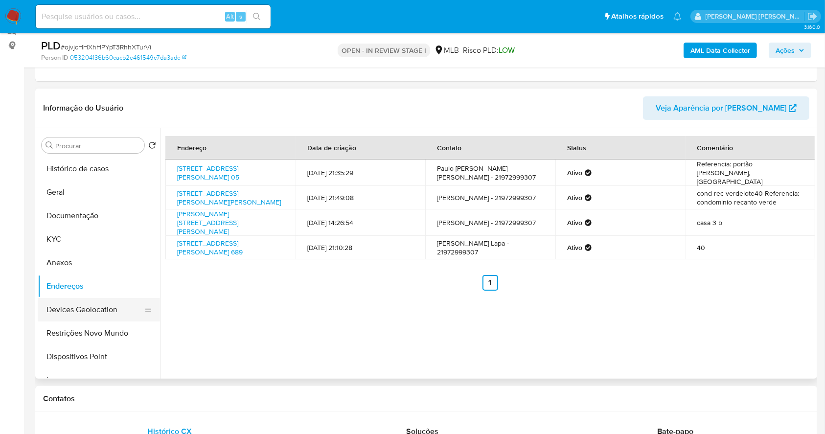
click at [108, 303] on button "Devices Geolocation" at bounding box center [95, 309] width 114 height 23
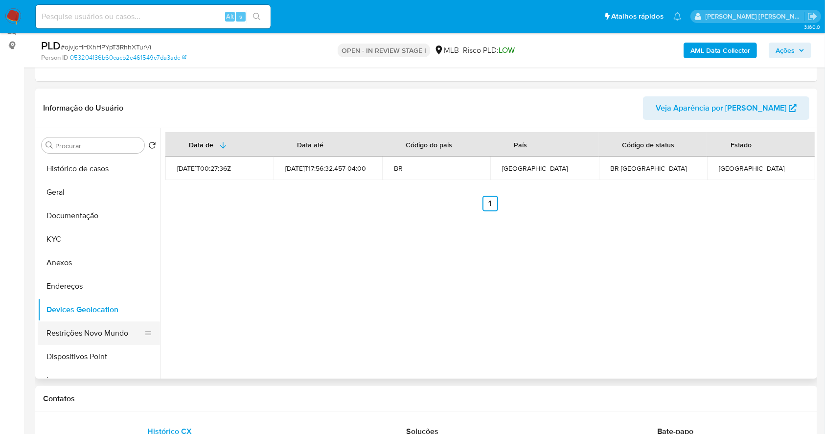
click at [99, 335] on button "Restrições Novo Mundo" at bounding box center [95, 332] width 114 height 23
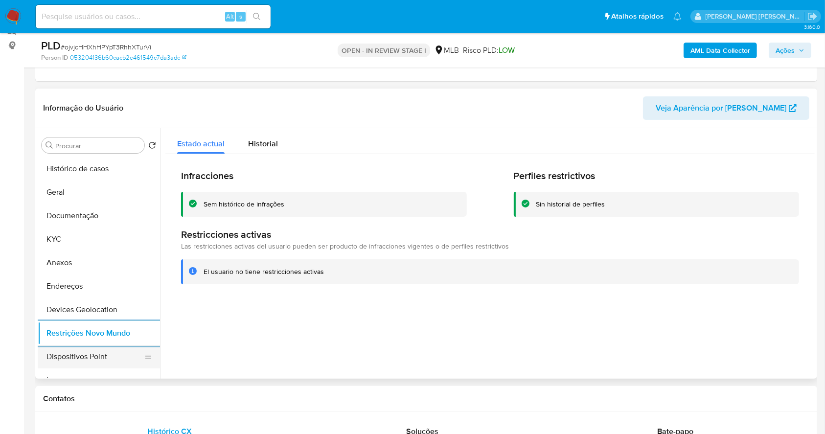
click at [112, 350] on button "Dispositivos Point" at bounding box center [95, 356] width 114 height 23
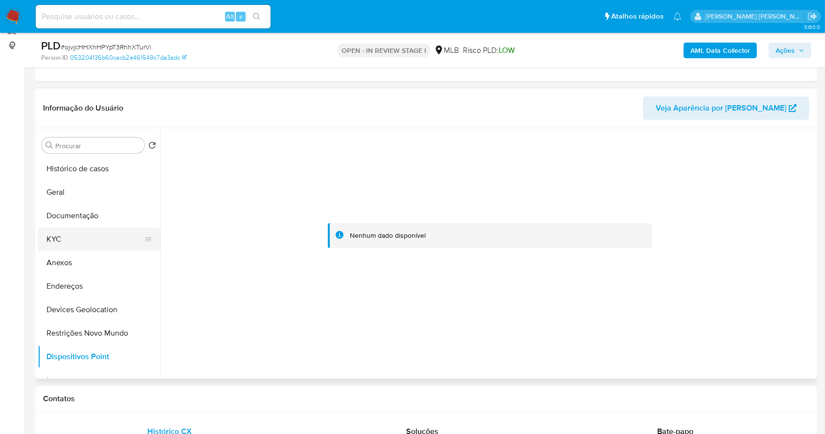
click at [74, 237] on button "KYC" at bounding box center [95, 239] width 114 height 23
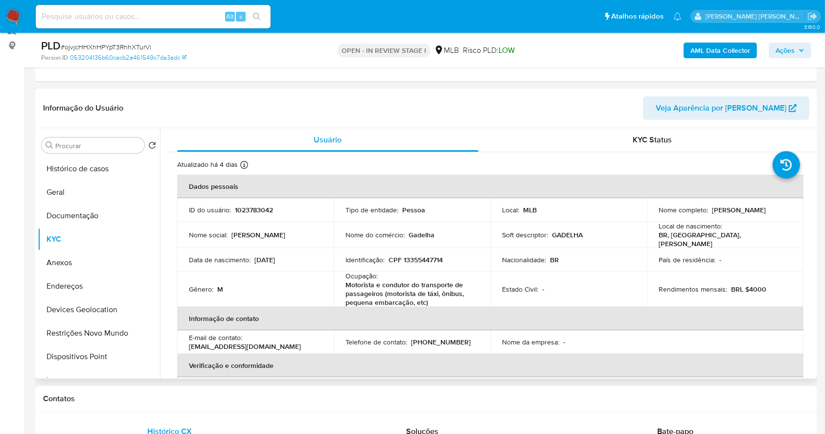
click at [410, 260] on p "CPF 13355447714" at bounding box center [415, 259] width 54 height 9
copy p "13355447714"
click at [434, 255] on p "CPF 13355447714" at bounding box center [415, 259] width 54 height 9
click at [423, 255] on p "CPF 13355447714" at bounding box center [415, 259] width 54 height 9
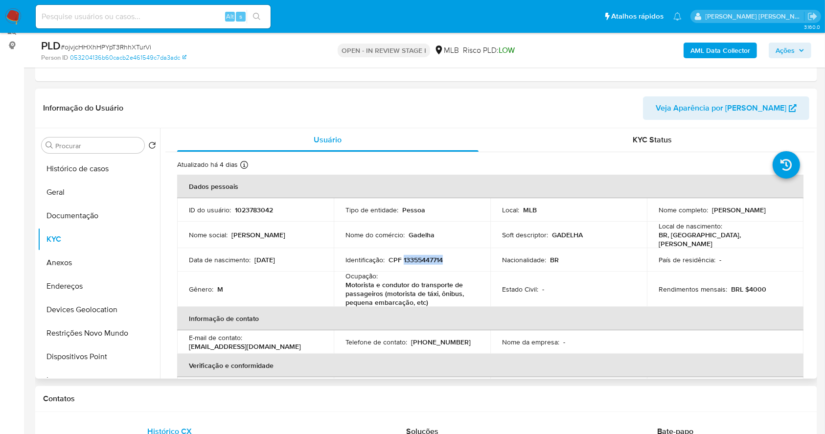
click at [423, 255] on p "CPF 13355447714" at bounding box center [415, 259] width 54 height 9
copy p "13355447714"
click at [91, 209] on button "Documentação" at bounding box center [95, 215] width 114 height 23
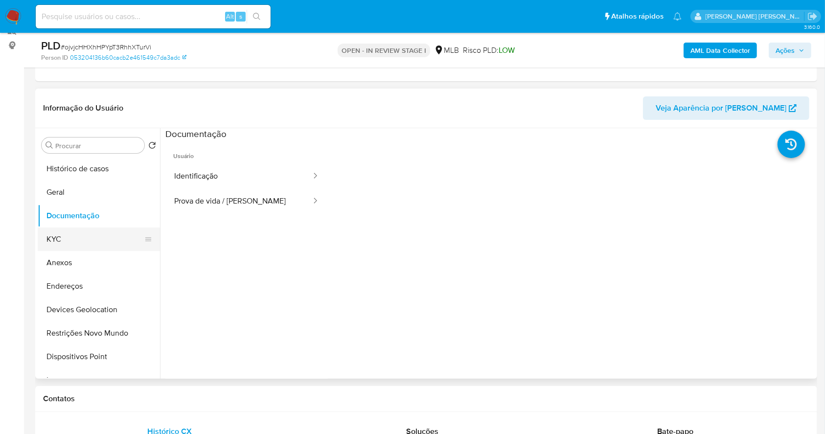
click at [77, 234] on button "KYC" at bounding box center [95, 239] width 114 height 23
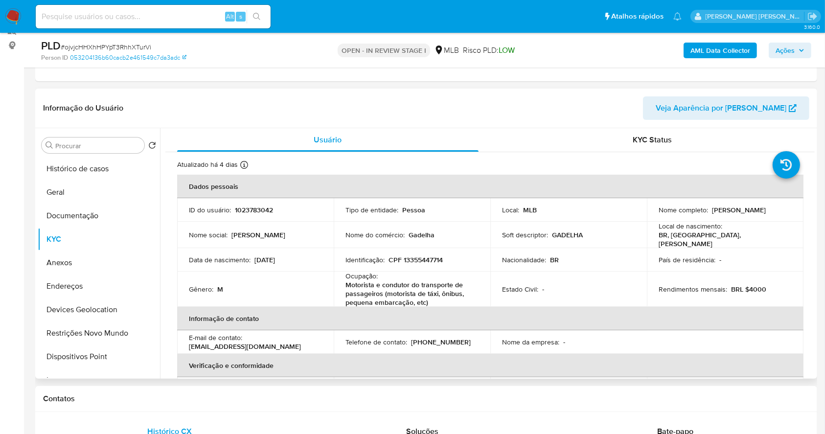
scroll to position [428, 0]
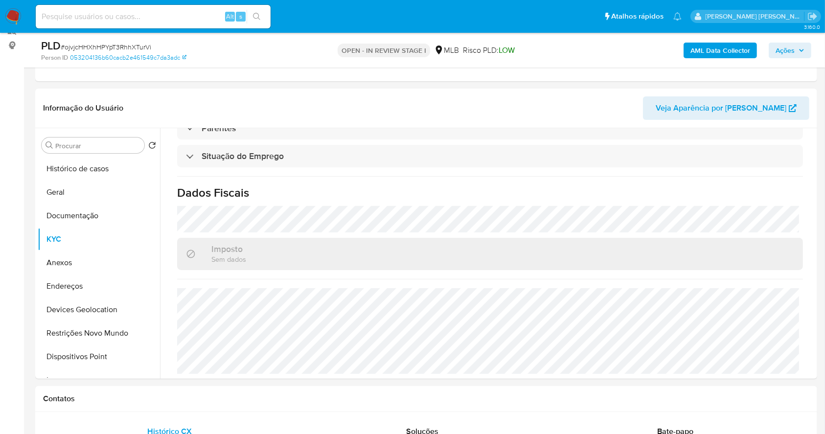
click at [788, 48] on span "Ações" at bounding box center [784, 51] width 19 height 16
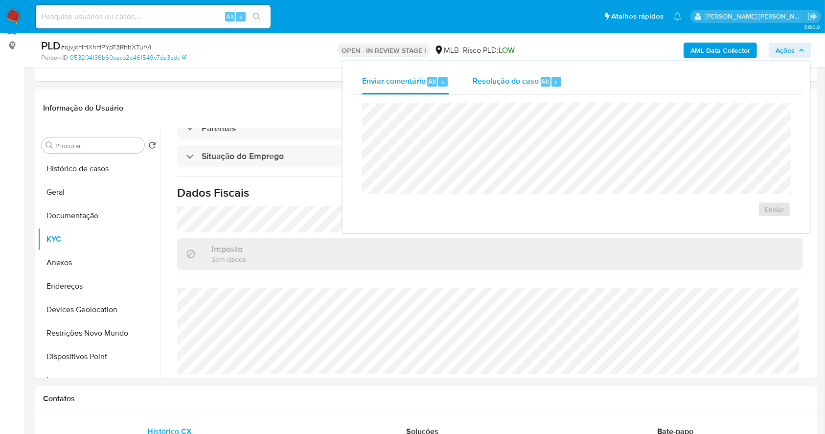
click at [516, 81] on span "Resolução do caso" at bounding box center [506, 80] width 66 height 11
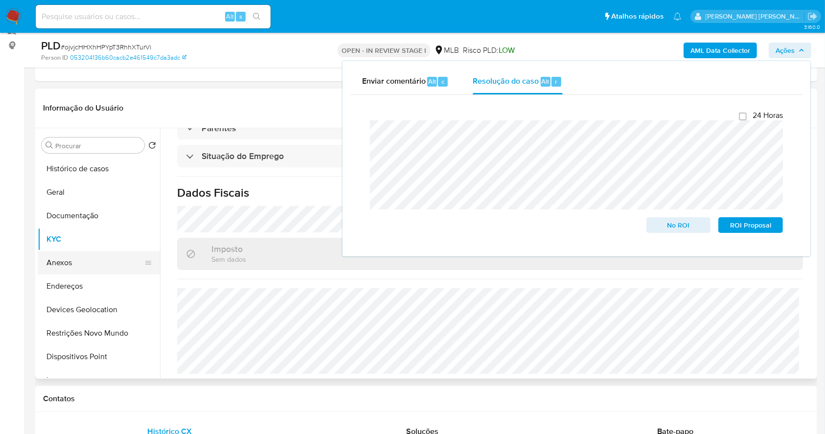
click at [84, 264] on button "Anexos" at bounding box center [95, 262] width 114 height 23
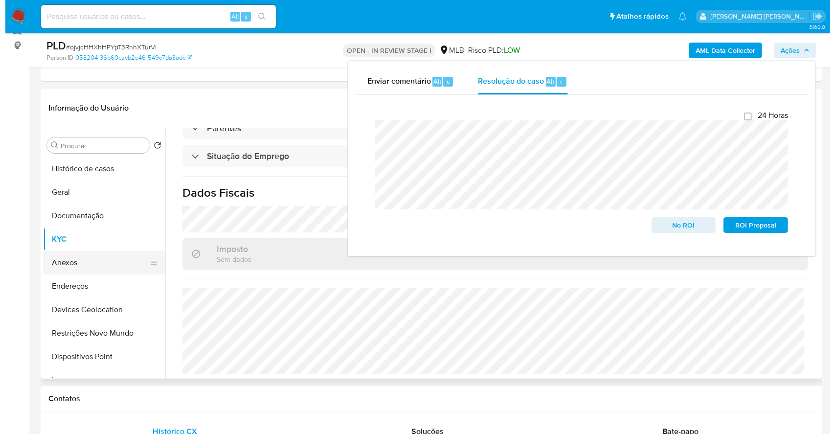
scroll to position [0, 0]
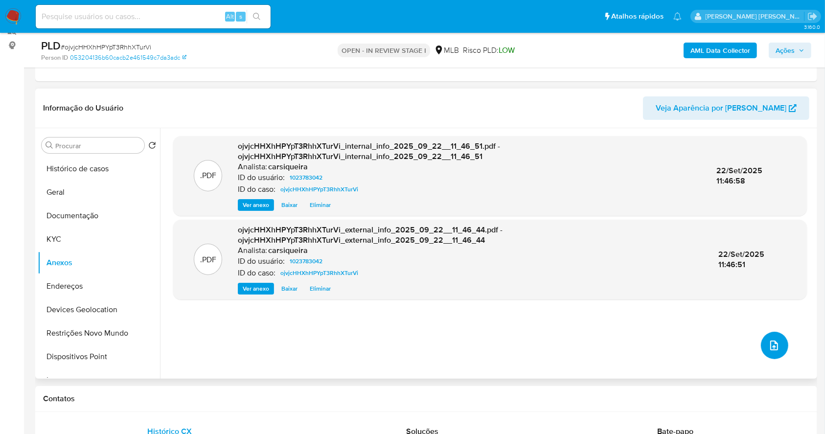
click at [768, 345] on icon "upload-file" at bounding box center [774, 346] width 12 height 12
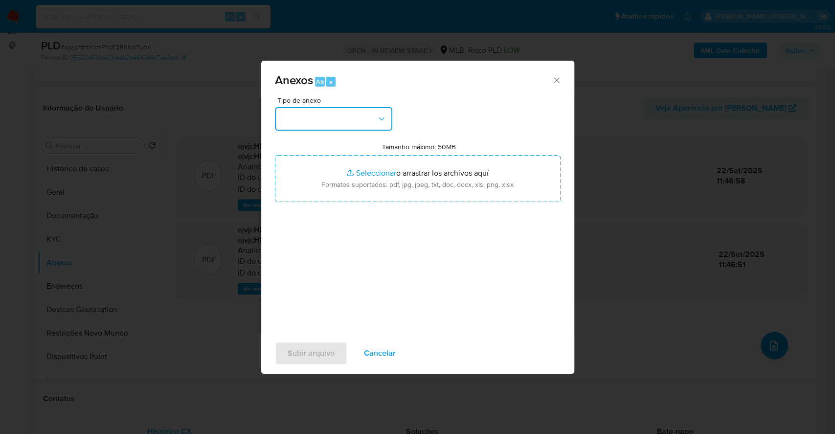
click at [357, 113] on button "button" at bounding box center [333, 118] width 117 height 23
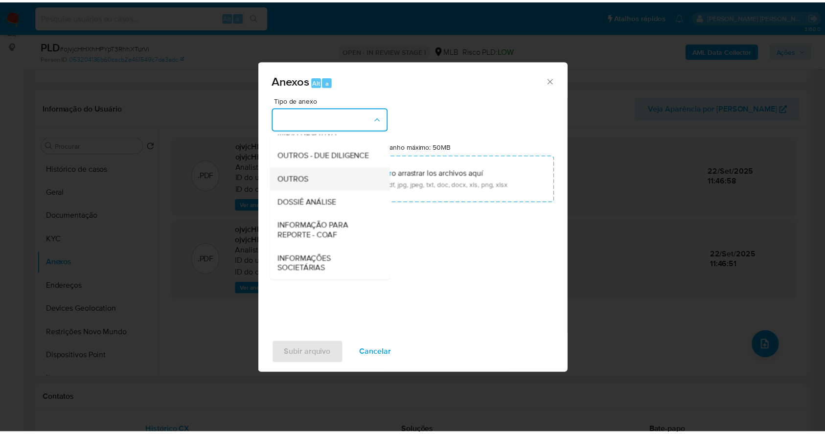
scroll to position [150, 0]
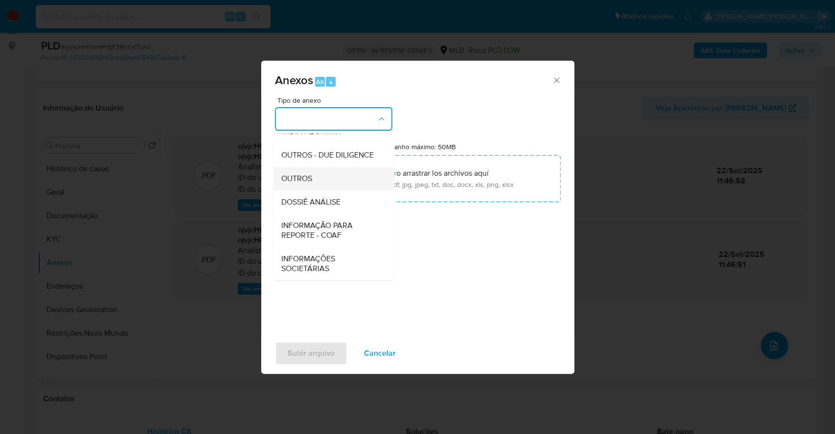
click at [336, 175] on div "OUTROS" at bounding box center [331, 178] width 100 height 23
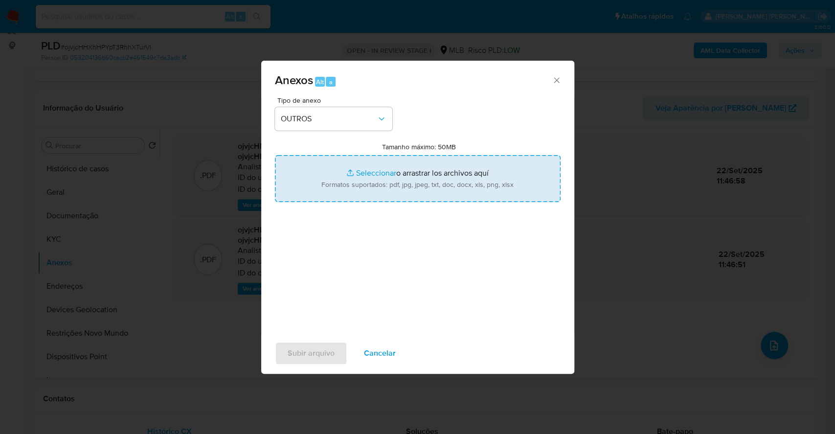
click at [364, 178] on input "Tamanho máximo: 50MB Seleccionar archivos" at bounding box center [418, 178] width 286 height 47
type input "C:\fakepath\DECLINIO - ojvjcHHXhHPYpT3RhhXTurVi - CPF 13355447714 - LEONARDO GA…"
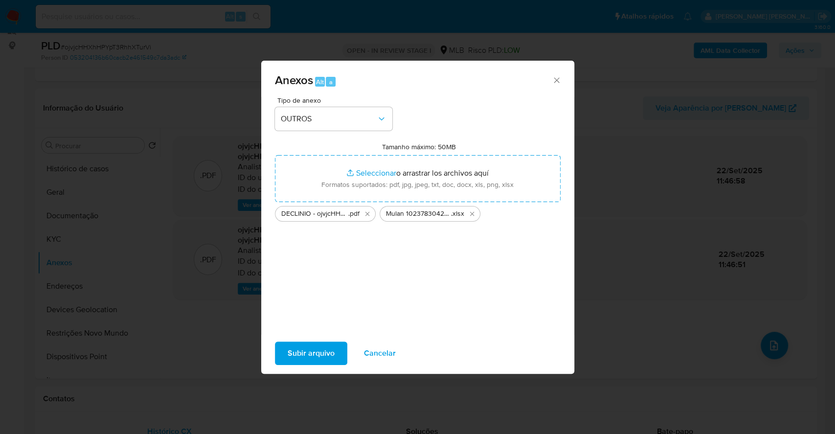
click at [310, 345] on span "Subir arquivo" at bounding box center [311, 353] width 47 height 22
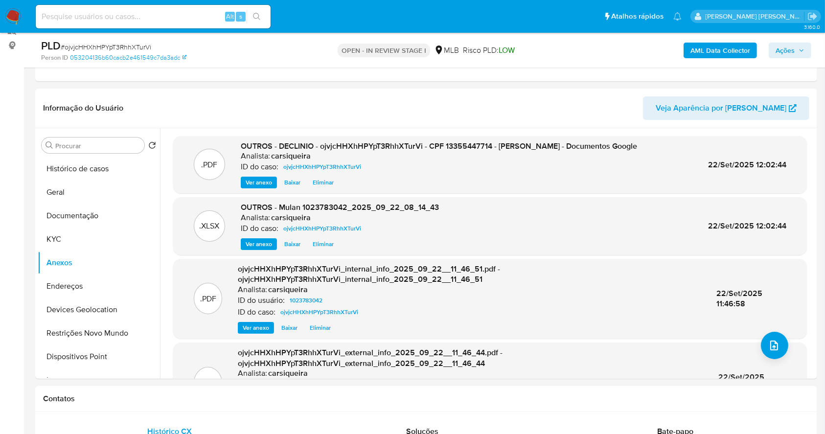
click at [785, 50] on span "Ações" at bounding box center [784, 51] width 19 height 16
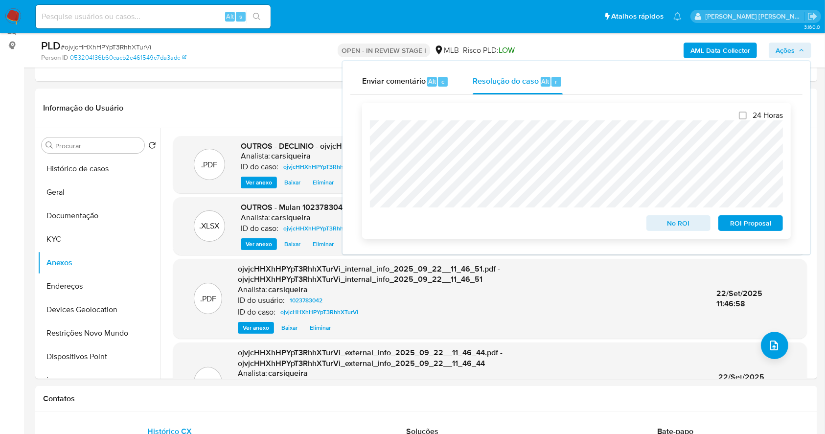
click at [684, 226] on span "No ROI" at bounding box center [678, 223] width 51 height 14
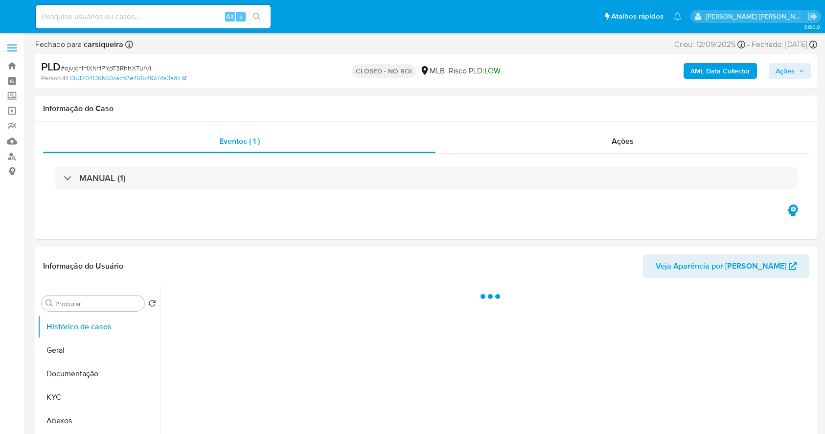
select select "10"
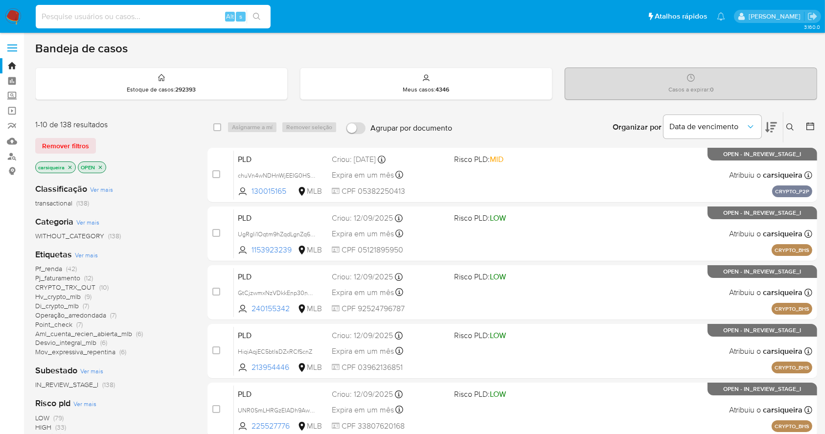
click at [95, 19] on input at bounding box center [153, 16] width 235 height 13
paste input "GtCjzwmxNzVDkkEnp30nHkPD"
type input "GtCjzwmxNzVDkkEnp30nHkPD"
click at [256, 14] on icon "search-icon" at bounding box center [257, 17] width 8 height 8
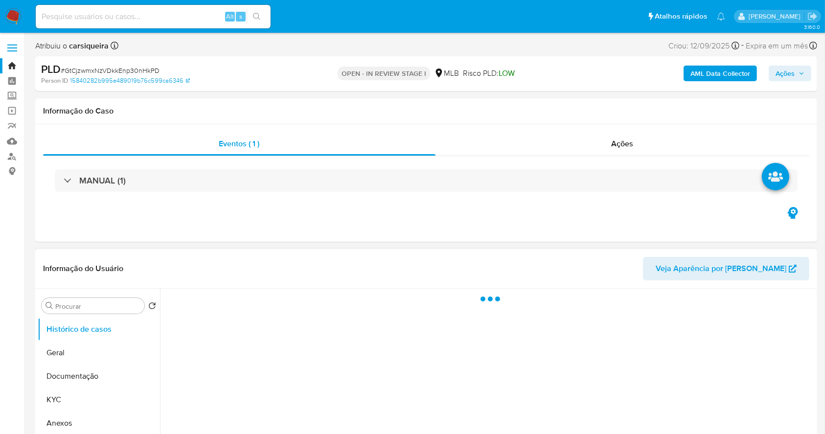
select select "10"
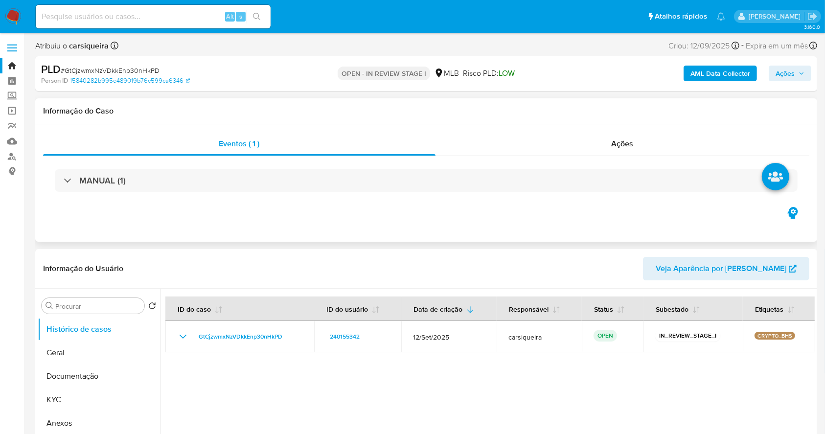
scroll to position [130, 0]
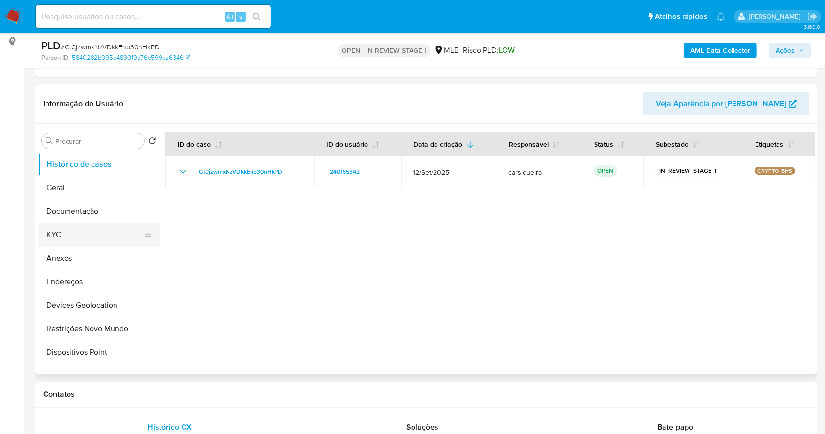
click at [99, 243] on button "KYC" at bounding box center [95, 234] width 114 height 23
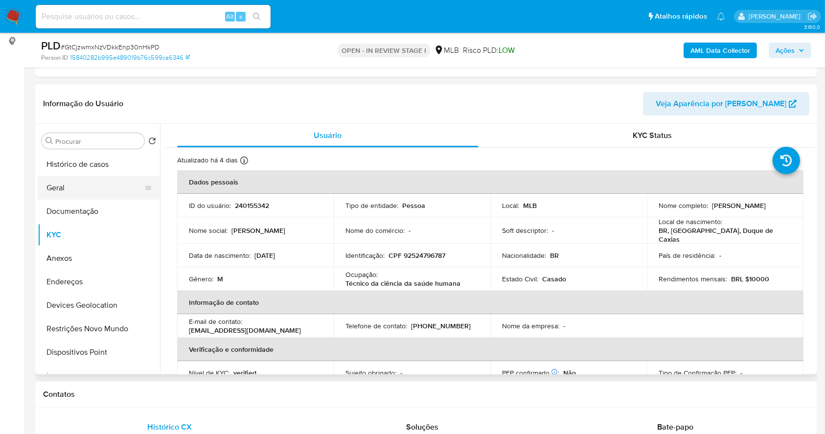
click at [84, 182] on button "Geral" at bounding box center [95, 187] width 114 height 23
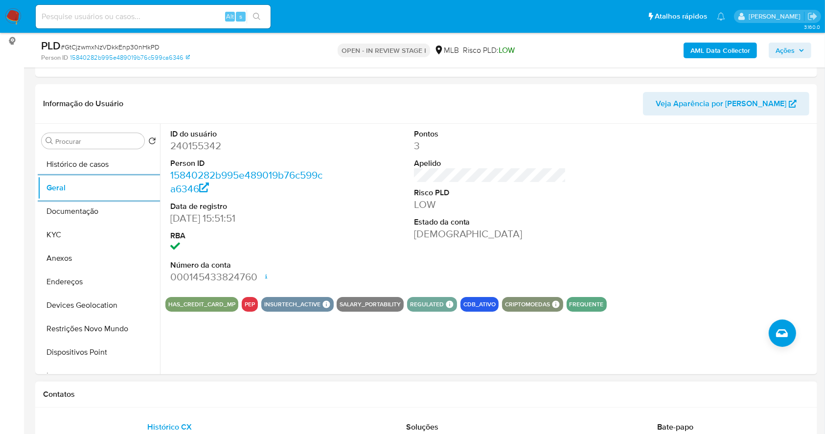
click at [97, 238] on button "KYC" at bounding box center [99, 234] width 122 height 23
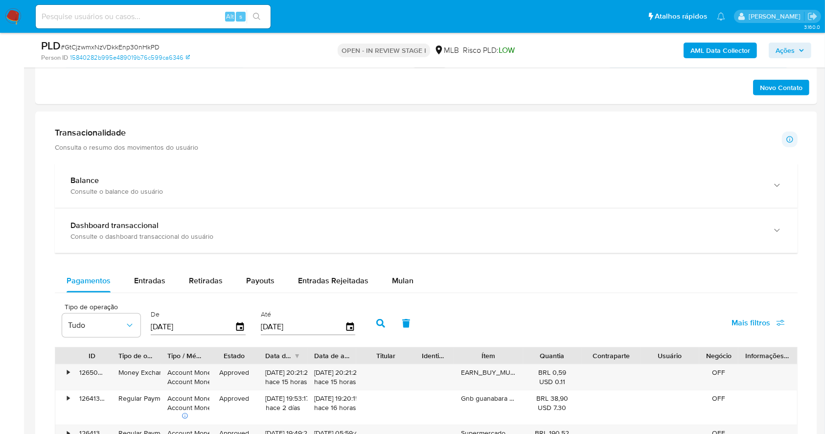
scroll to position [616, 0]
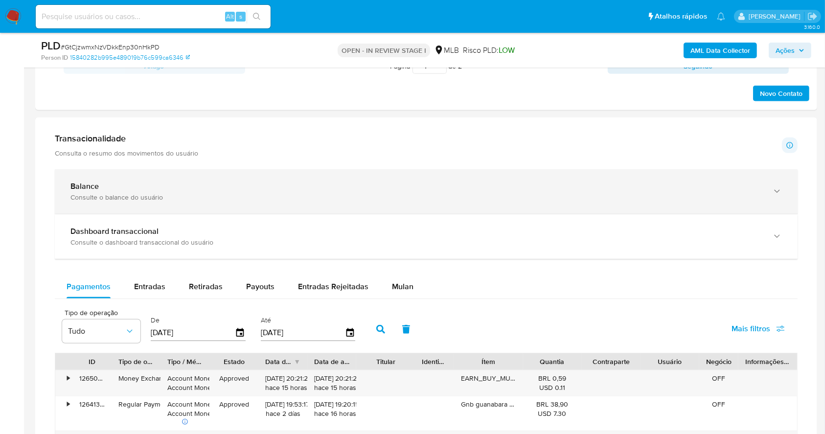
click at [403, 175] on div "Balance Consulte o balance do usuário" at bounding box center [426, 191] width 743 height 45
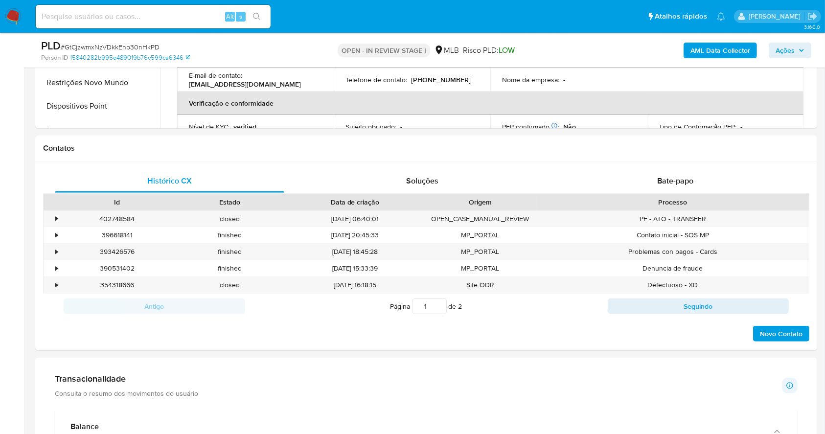
scroll to position [160, 0]
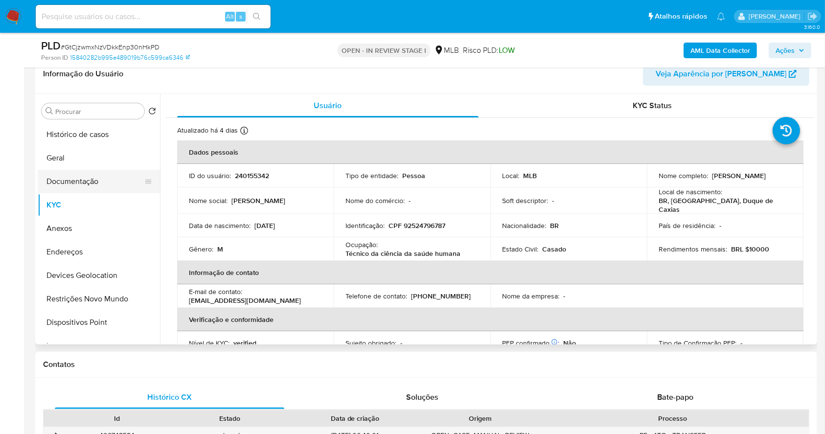
click at [86, 183] on button "Documentação" at bounding box center [95, 181] width 114 height 23
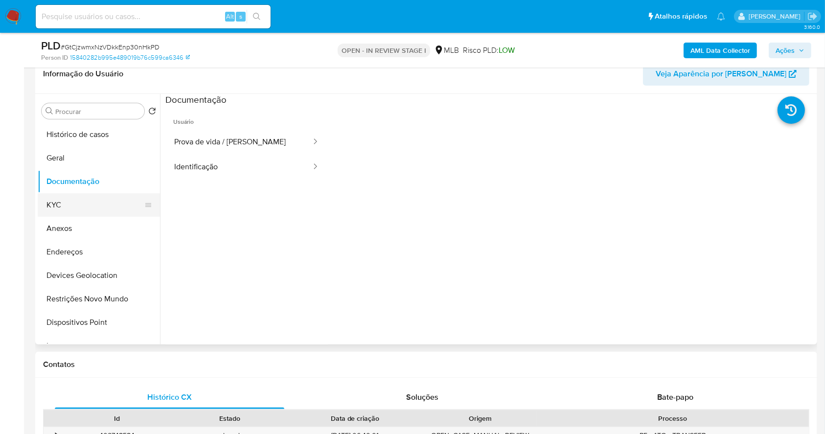
click at [78, 201] on button "KYC" at bounding box center [95, 204] width 114 height 23
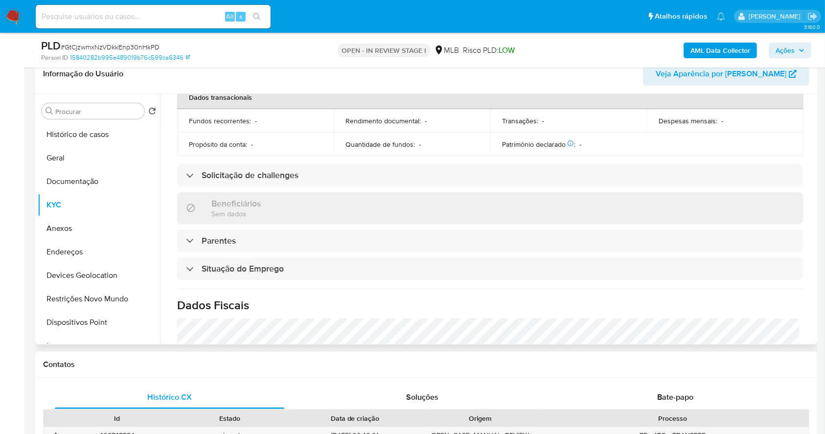
scroll to position [416, 0]
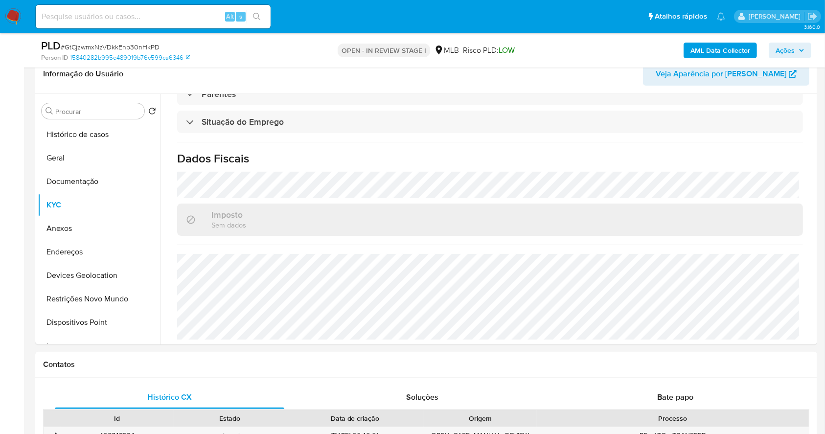
click at [713, 40] on div "AML Data Collector Ações" at bounding box center [684, 50] width 254 height 23
click at [717, 47] on b "AML Data Collector" at bounding box center [720, 51] width 60 height 16
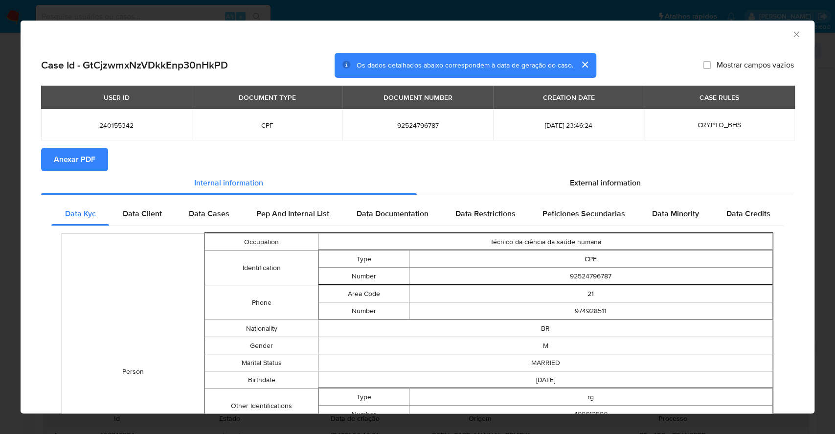
click at [76, 151] on span "Anexar PDF" at bounding box center [75, 160] width 42 height 22
click at [0, 188] on div "AML Data Collector Case Id - GtCjzwmxNzVDkkEnp30nHkPD Os dados detalhados abaix…" at bounding box center [417, 217] width 835 height 434
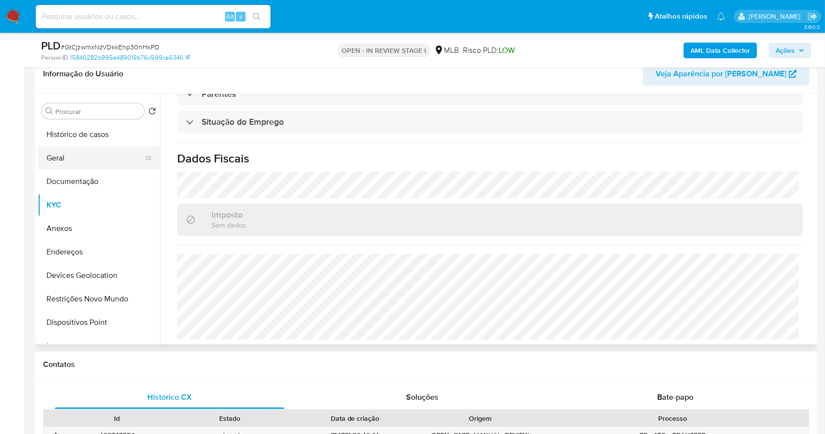
click at [59, 151] on button "Geral" at bounding box center [95, 157] width 114 height 23
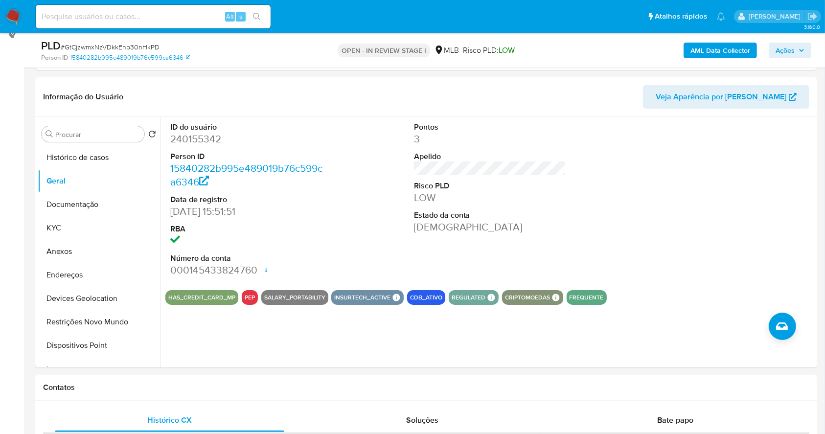
scroll to position [149, 0]
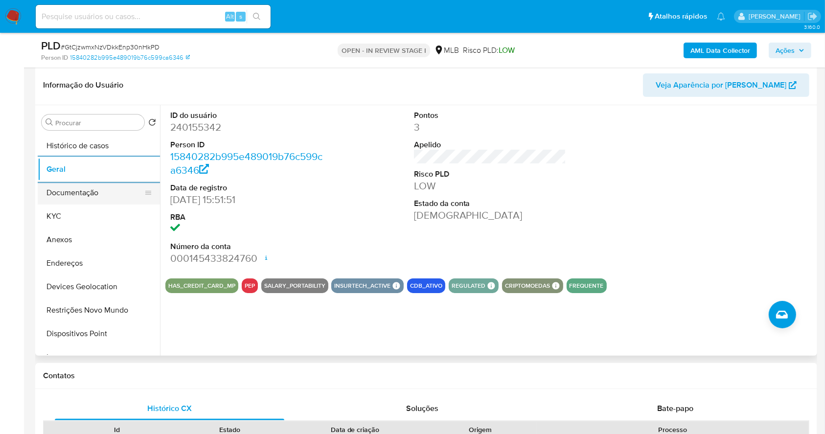
click at [69, 202] on button "Documentação" at bounding box center [95, 192] width 114 height 23
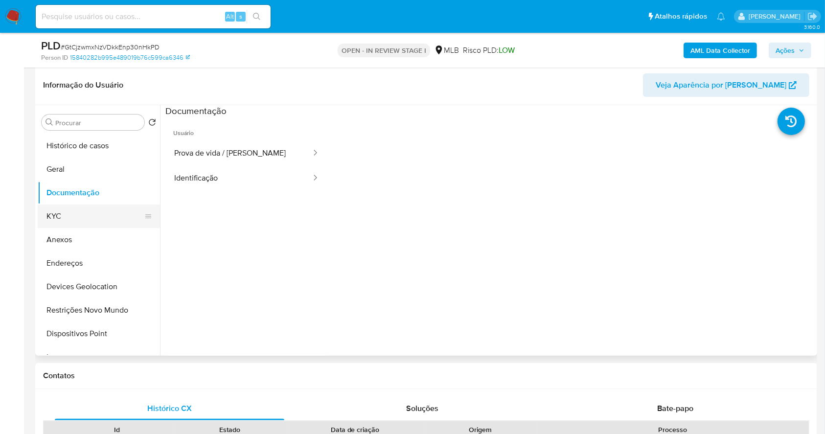
click at [70, 216] on button "KYC" at bounding box center [95, 216] width 114 height 23
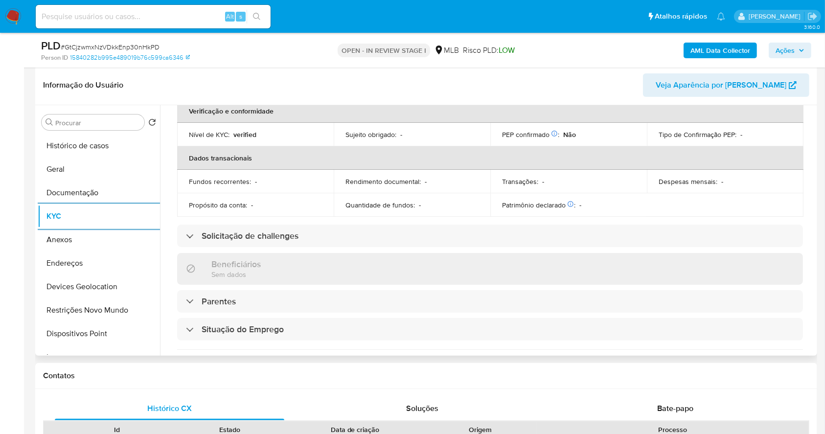
scroll to position [416, 0]
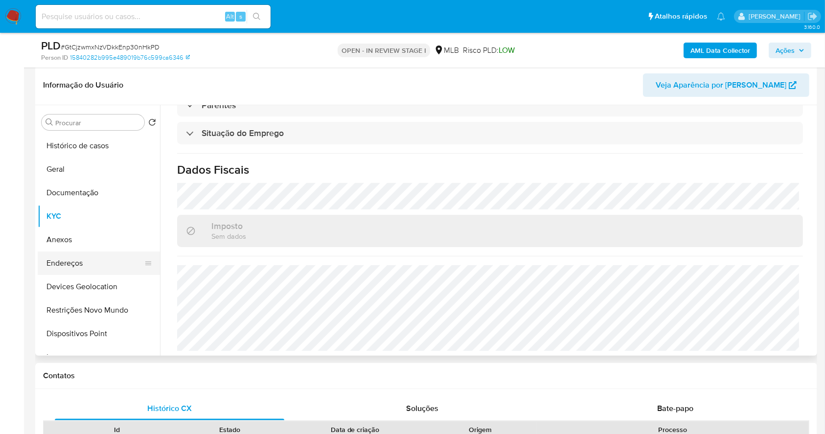
click at [85, 266] on button "Endereços" at bounding box center [95, 262] width 114 height 23
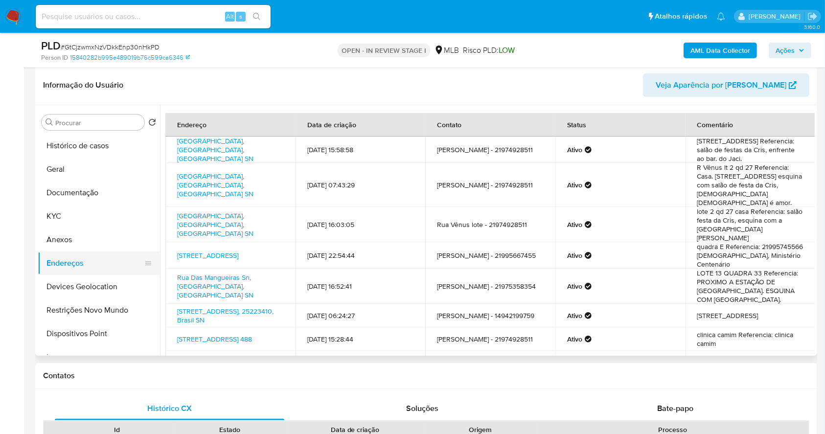
click at [89, 270] on button "Endereços" at bounding box center [95, 262] width 114 height 23
click at [96, 290] on button "Devices Geolocation" at bounding box center [95, 286] width 114 height 23
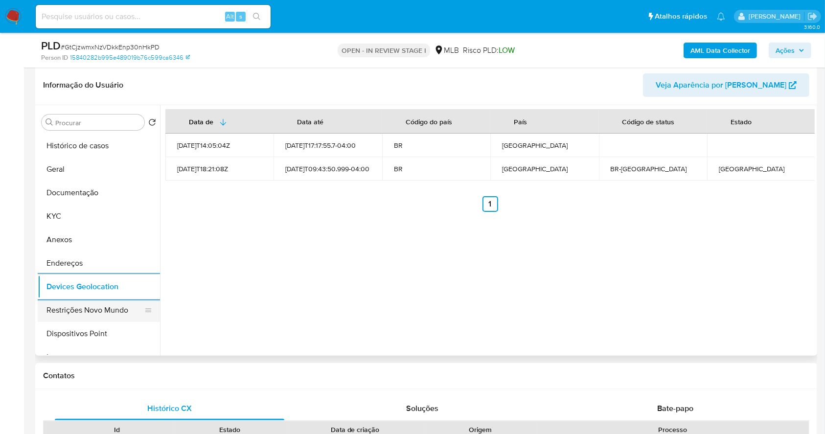
click at [69, 309] on button "Restrições Novo Mundo" at bounding box center [95, 309] width 114 height 23
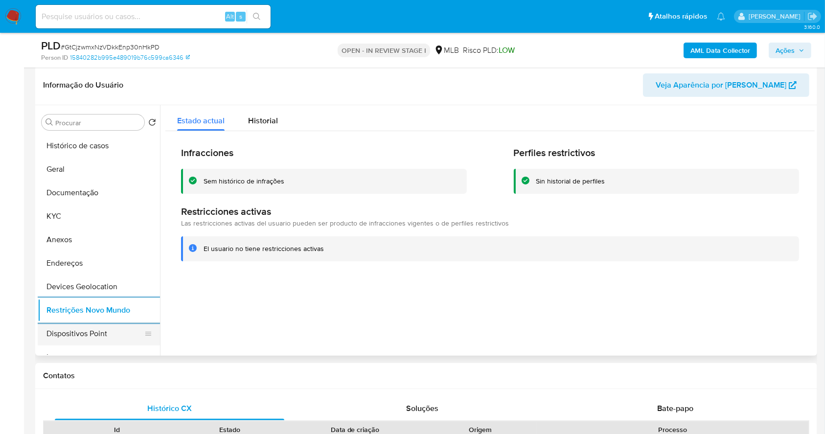
click at [126, 326] on button "Dispositivos Point" at bounding box center [95, 333] width 114 height 23
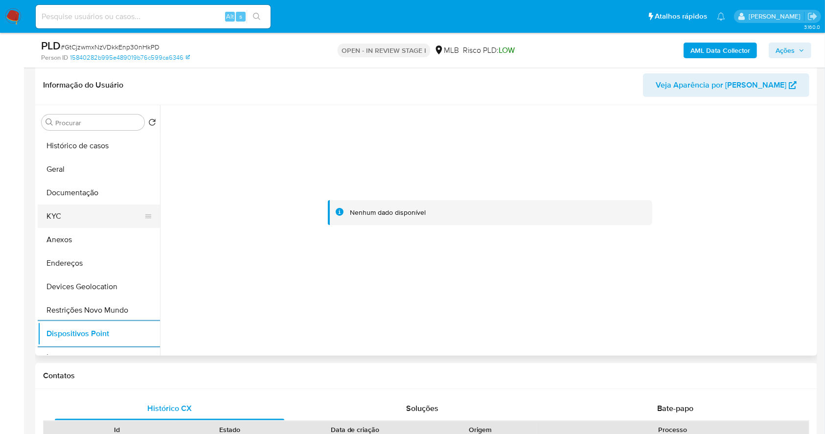
click at [84, 215] on button "KYC" at bounding box center [95, 216] width 114 height 23
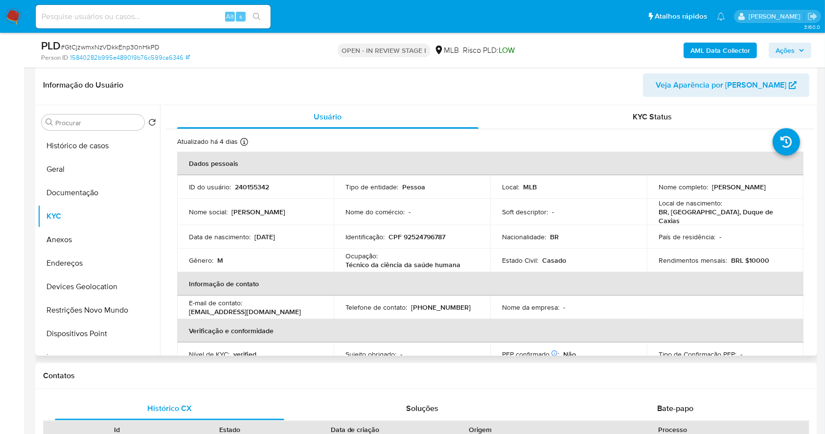
click at [420, 232] on p "CPF 92524796787" at bounding box center [416, 236] width 57 height 9
copy p "92524796787"
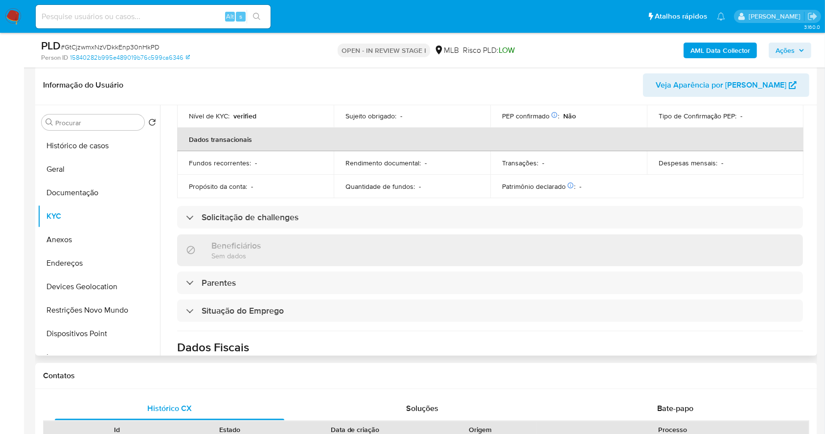
scroll to position [416, 0]
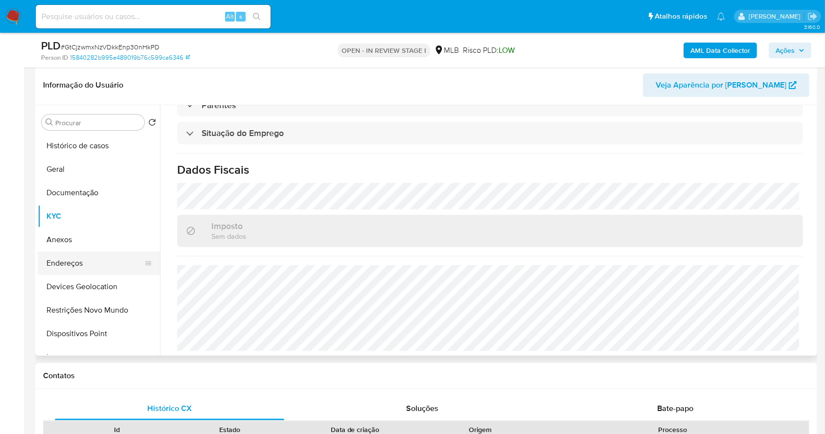
click at [93, 264] on button "Endereços" at bounding box center [95, 262] width 114 height 23
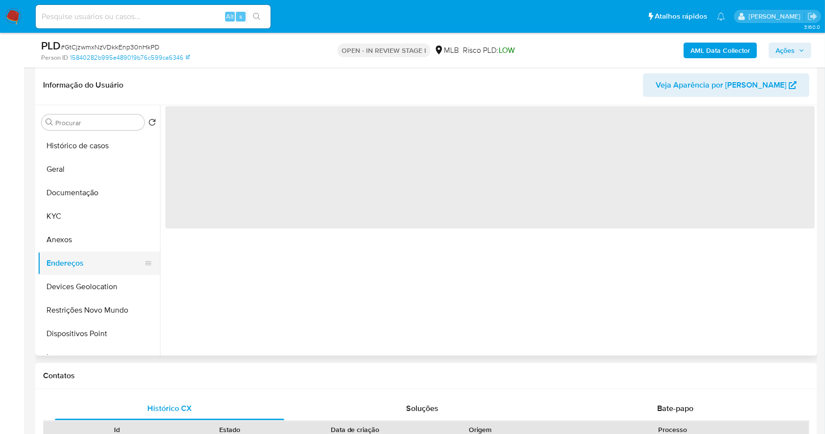
scroll to position [0, 0]
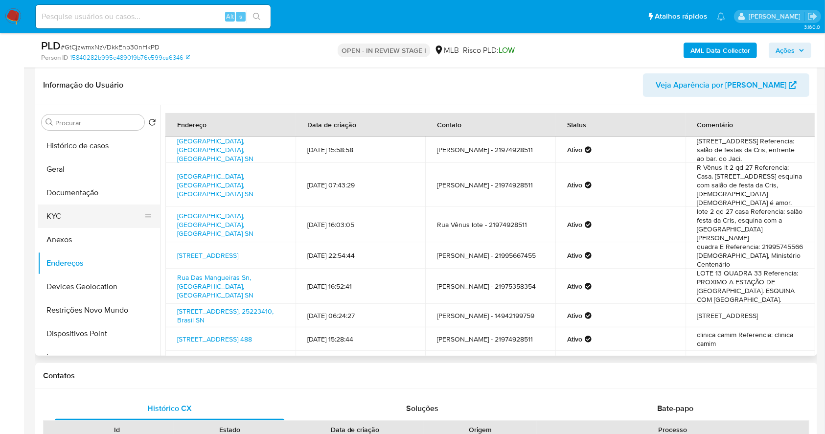
click at [71, 213] on button "KYC" at bounding box center [95, 216] width 114 height 23
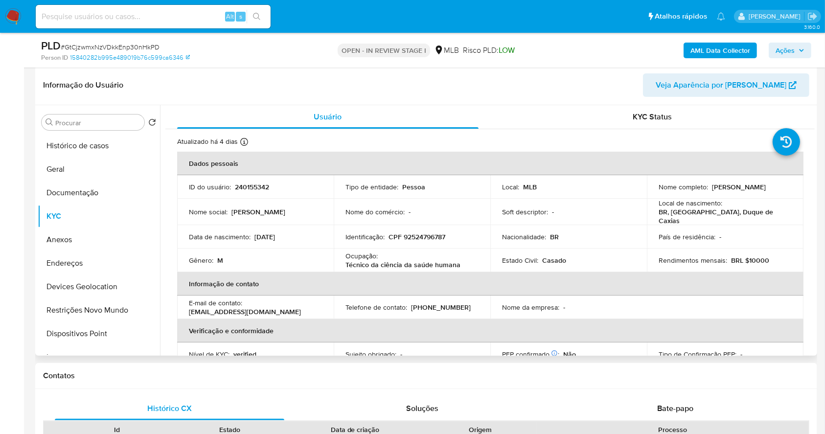
click at [425, 232] on p "CPF 92524796787" at bounding box center [416, 236] width 57 height 9
copy p "92524796787"
click at [428, 232] on p "CPF 92524796787" at bounding box center [416, 236] width 57 height 9
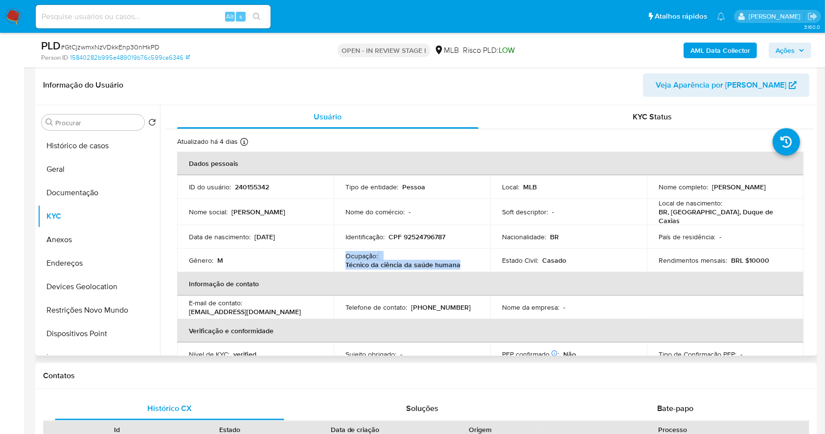
drag, startPoint x: 474, startPoint y: 261, endPoint x: 337, endPoint y: 251, distance: 137.8
click at [337, 251] on td "Ocupação : Técnico da ciência da saúde humana" at bounding box center [412, 260] width 157 height 23
copy div "Ocupação : Técnico da ciência da saúde humana"
click at [788, 47] on span "Ações" at bounding box center [784, 51] width 19 height 16
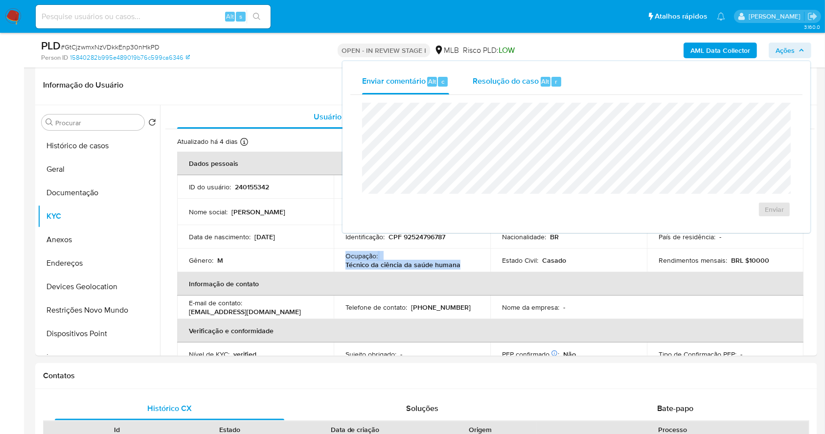
click at [514, 77] on span "Resolução do caso" at bounding box center [506, 80] width 66 height 11
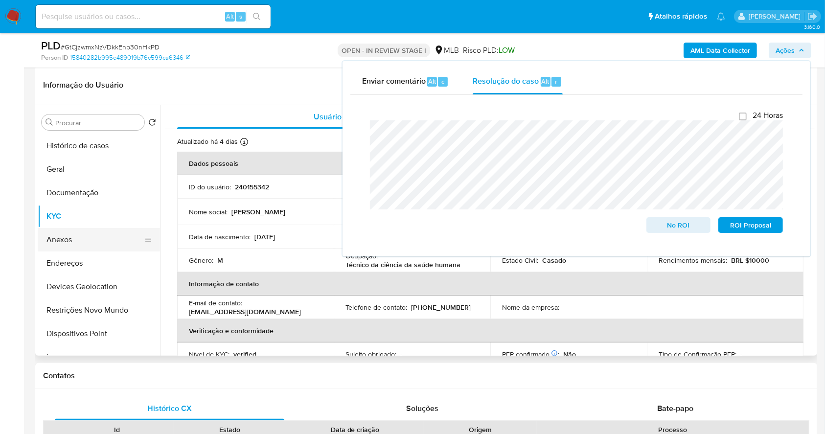
click at [76, 230] on button "Anexos" at bounding box center [95, 239] width 114 height 23
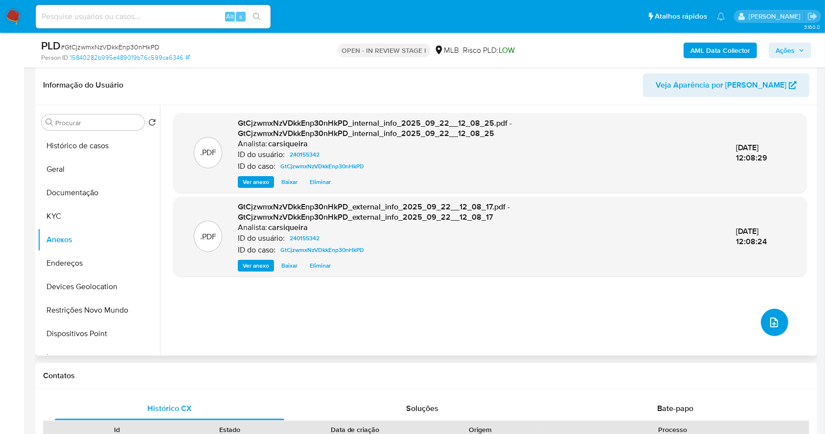
click at [772, 324] on icon "upload-file" at bounding box center [774, 323] width 8 height 10
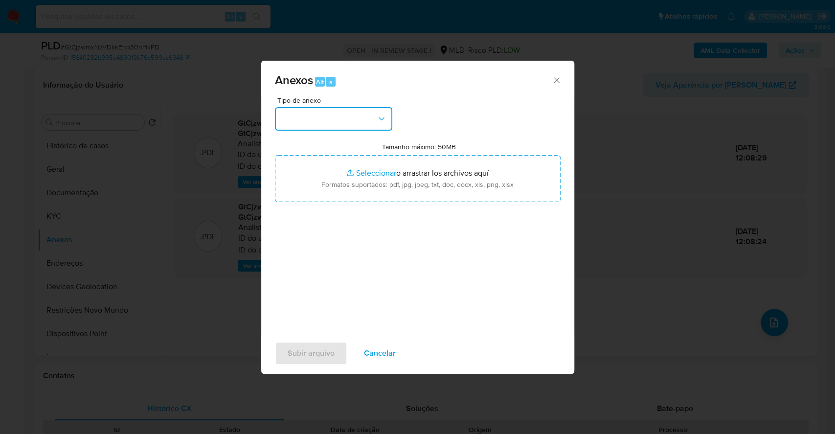
click at [352, 130] on button "button" at bounding box center [333, 118] width 117 height 23
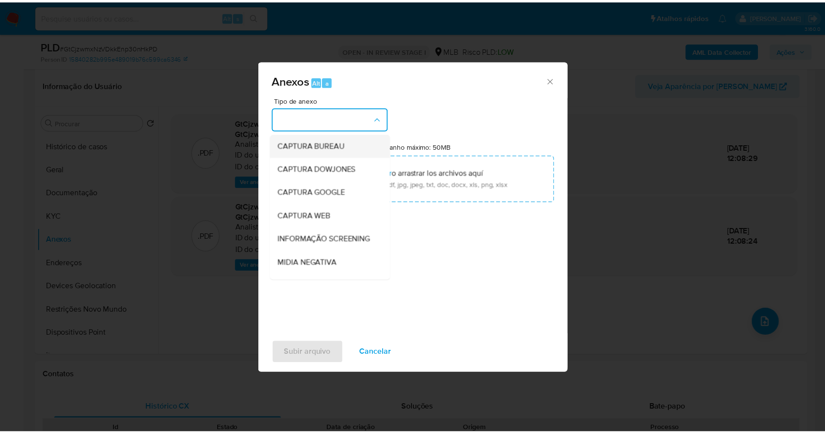
scroll to position [150, 0]
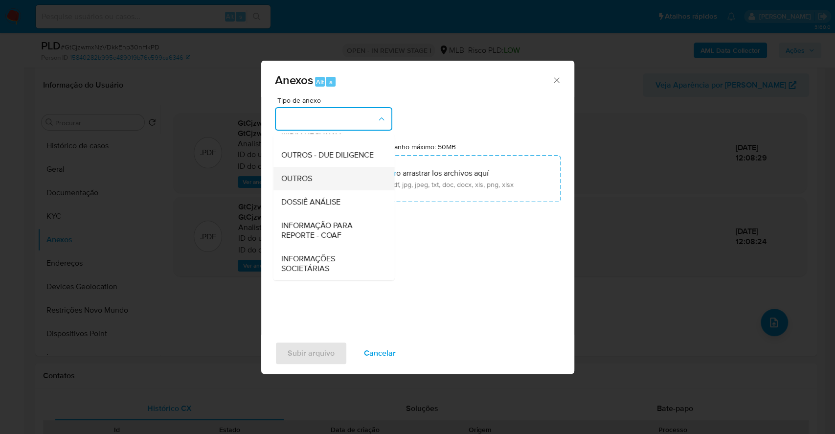
click at [316, 172] on div "OUTROS" at bounding box center [331, 178] width 100 height 23
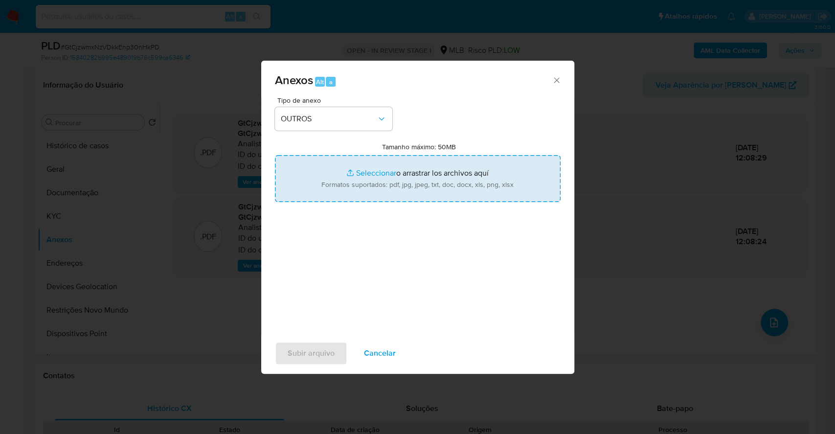
click at [367, 170] on input "Tamanho máximo: 50MB Seleccionar archivos" at bounding box center [418, 178] width 286 height 47
type input "C:\fakepath\DECLINIO - GtCjzwmxNzVDkkEnp30nHkPD - CPF 92524796787 - ANTONIO LEA…"
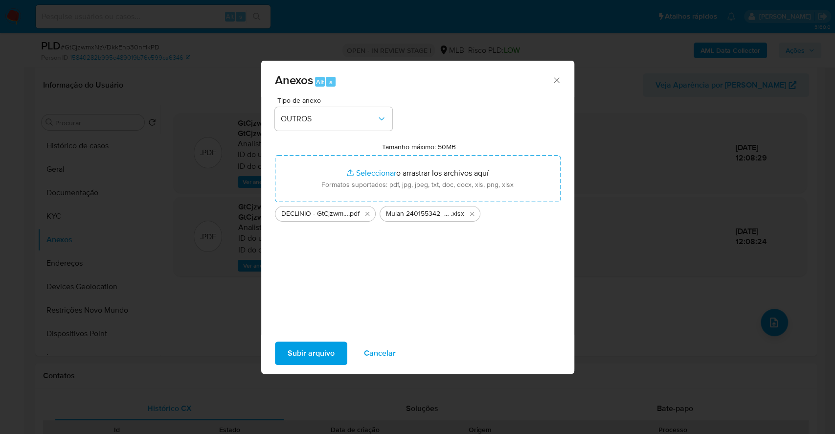
click at [329, 354] on span "Subir arquivo" at bounding box center [311, 353] width 47 height 22
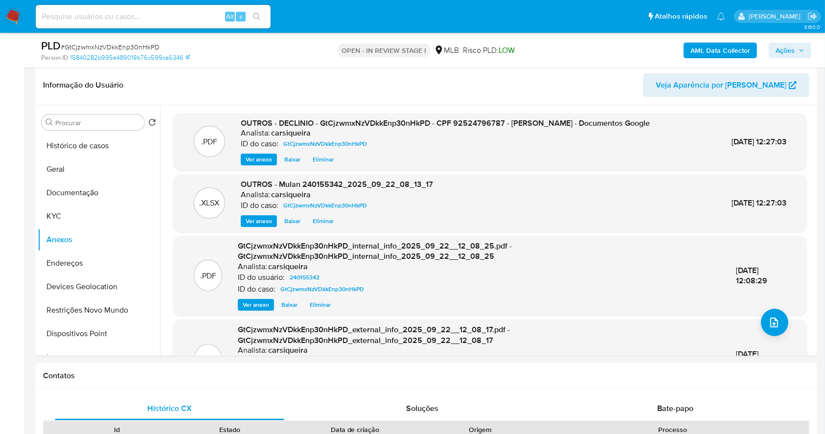
click at [793, 49] on span "Ações" at bounding box center [784, 51] width 19 height 16
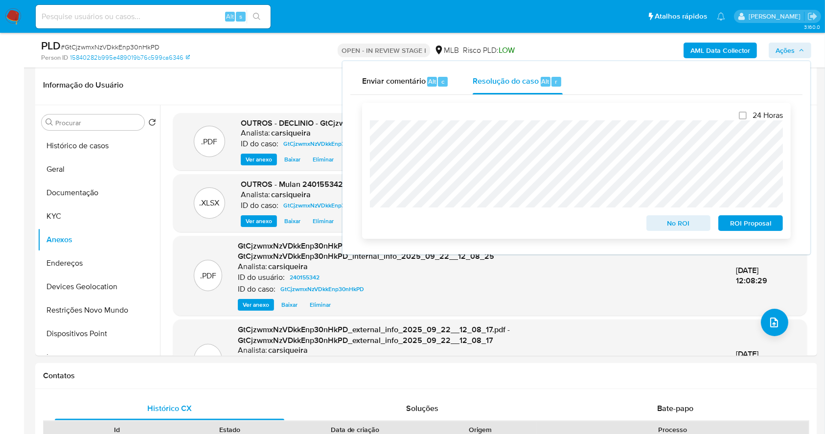
click at [683, 217] on span "No ROI" at bounding box center [678, 223] width 51 height 14
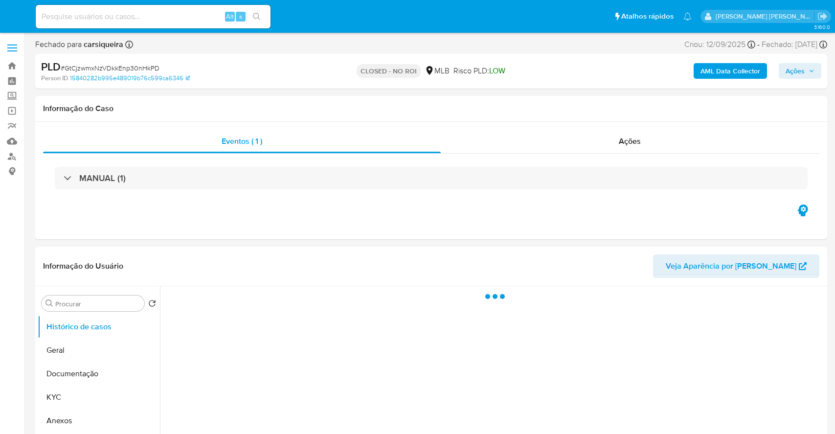
select select "10"
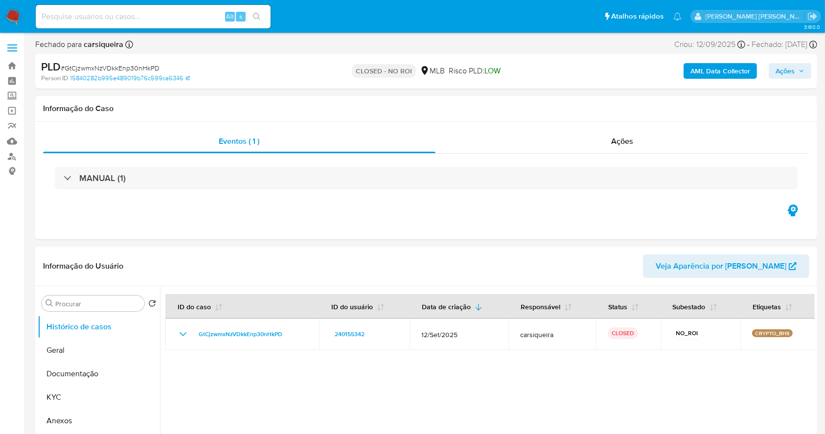
click at [21, 18] on img at bounding box center [13, 16] width 17 height 17
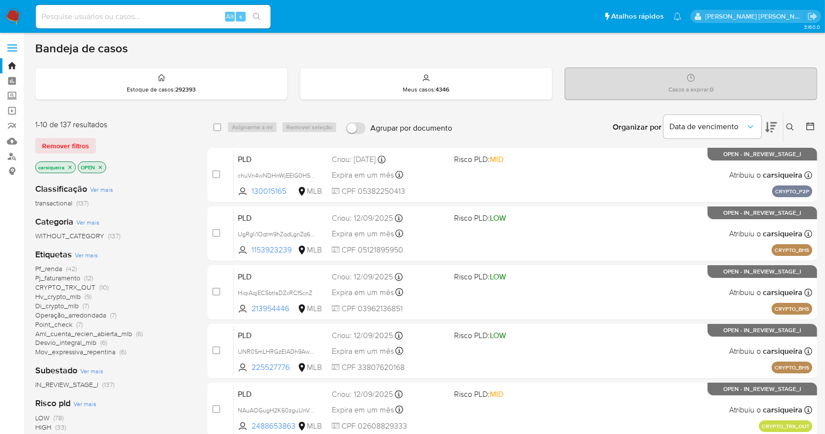
click at [187, 14] on input at bounding box center [153, 16] width 235 height 13
paste input "wmp8yiDtzm20h5ZMwY77dGEN"
type input "wmp8yiDtzm20h5ZMwY77dGEN"
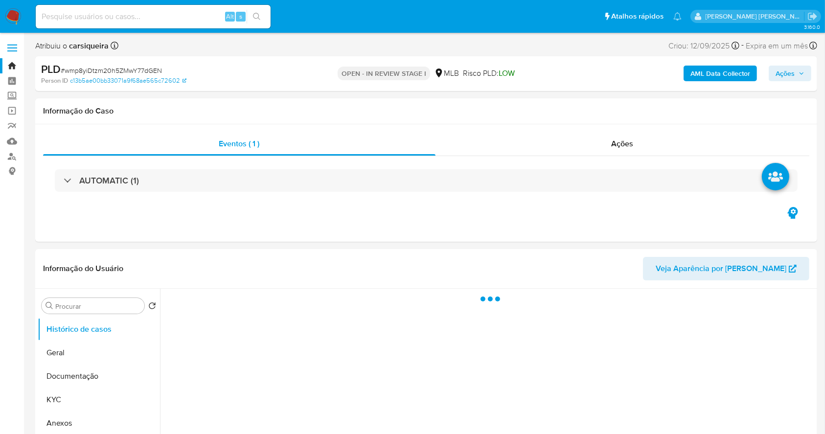
select select "10"
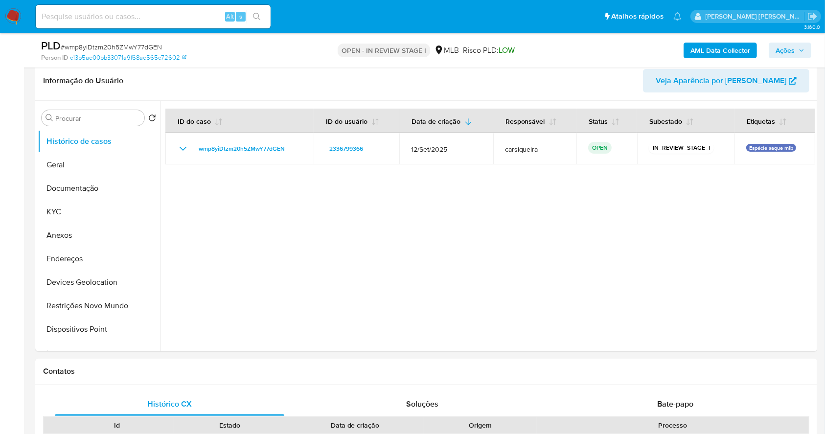
scroll to position [157, 0]
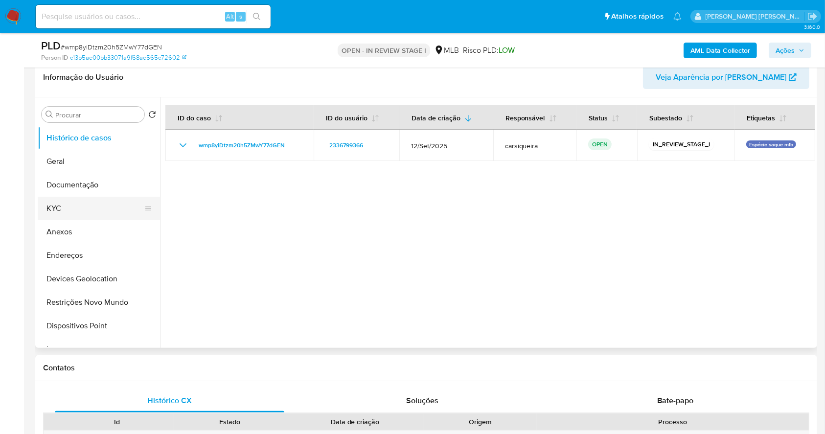
click at [64, 205] on button "KYC" at bounding box center [95, 208] width 114 height 23
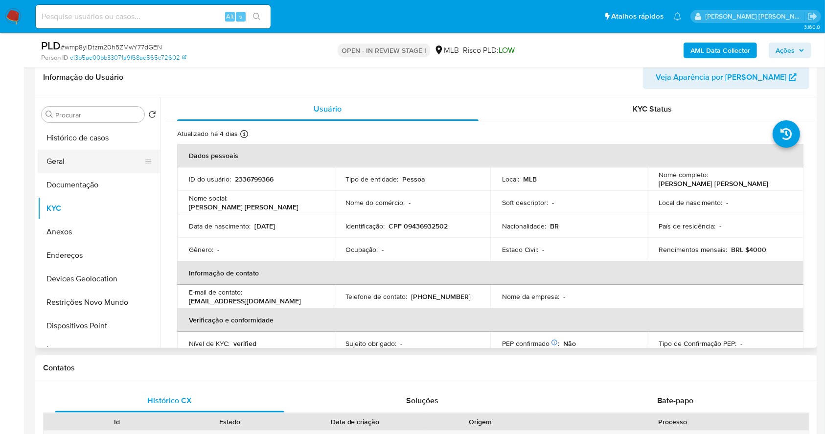
click at [77, 159] on button "Geral" at bounding box center [95, 161] width 114 height 23
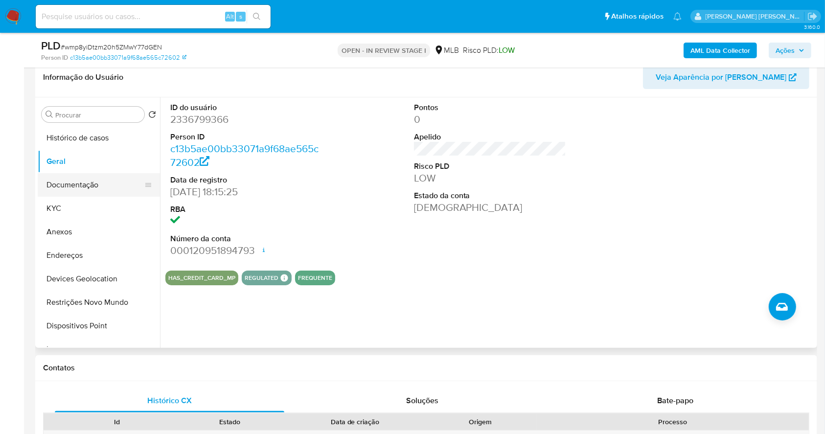
click at [114, 186] on button "Documentação" at bounding box center [95, 184] width 114 height 23
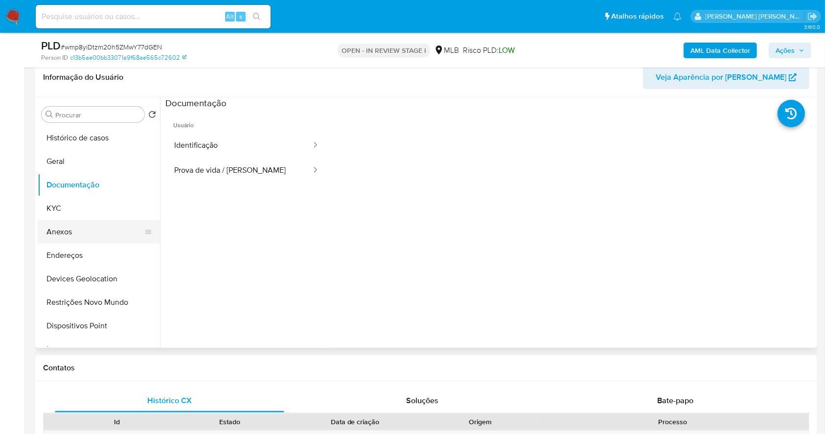
click at [82, 240] on button "Anexos" at bounding box center [95, 231] width 114 height 23
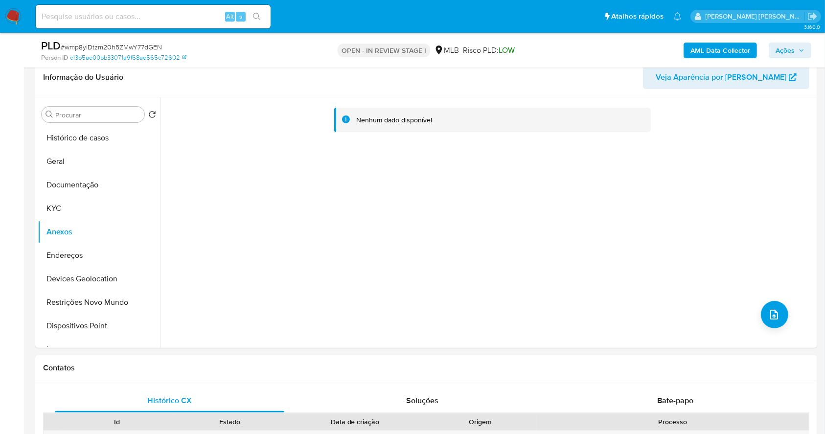
click at [713, 50] on b "AML Data Collector" at bounding box center [720, 51] width 60 height 16
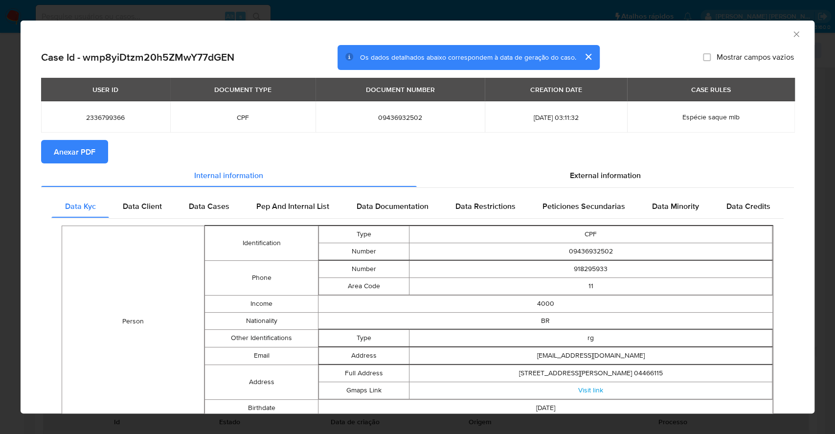
click at [78, 143] on span "Anexar PDF" at bounding box center [75, 152] width 42 height 22
click at [0, 144] on div "AML Data Collector Case Id - wmp8yiDtzm20h5ZMwY77dGEN Os dados detalhados abaix…" at bounding box center [417, 217] width 835 height 434
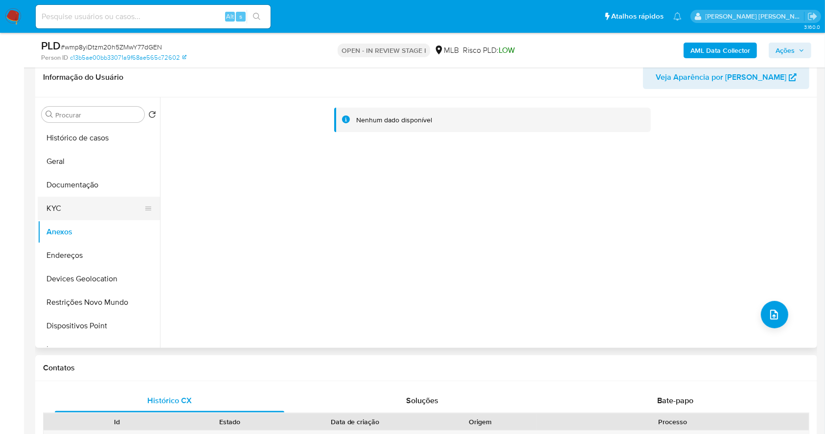
click at [86, 209] on button "KYC" at bounding box center [95, 208] width 114 height 23
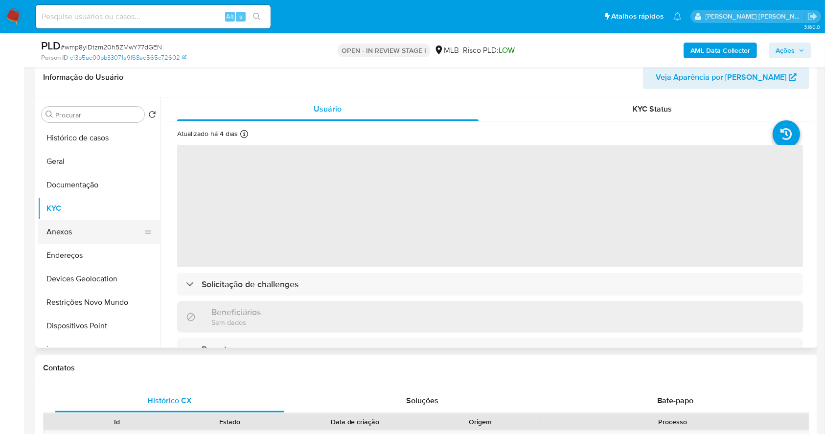
click at [97, 237] on button "Anexos" at bounding box center [95, 231] width 114 height 23
